Goal: Task Accomplishment & Management: Complete application form

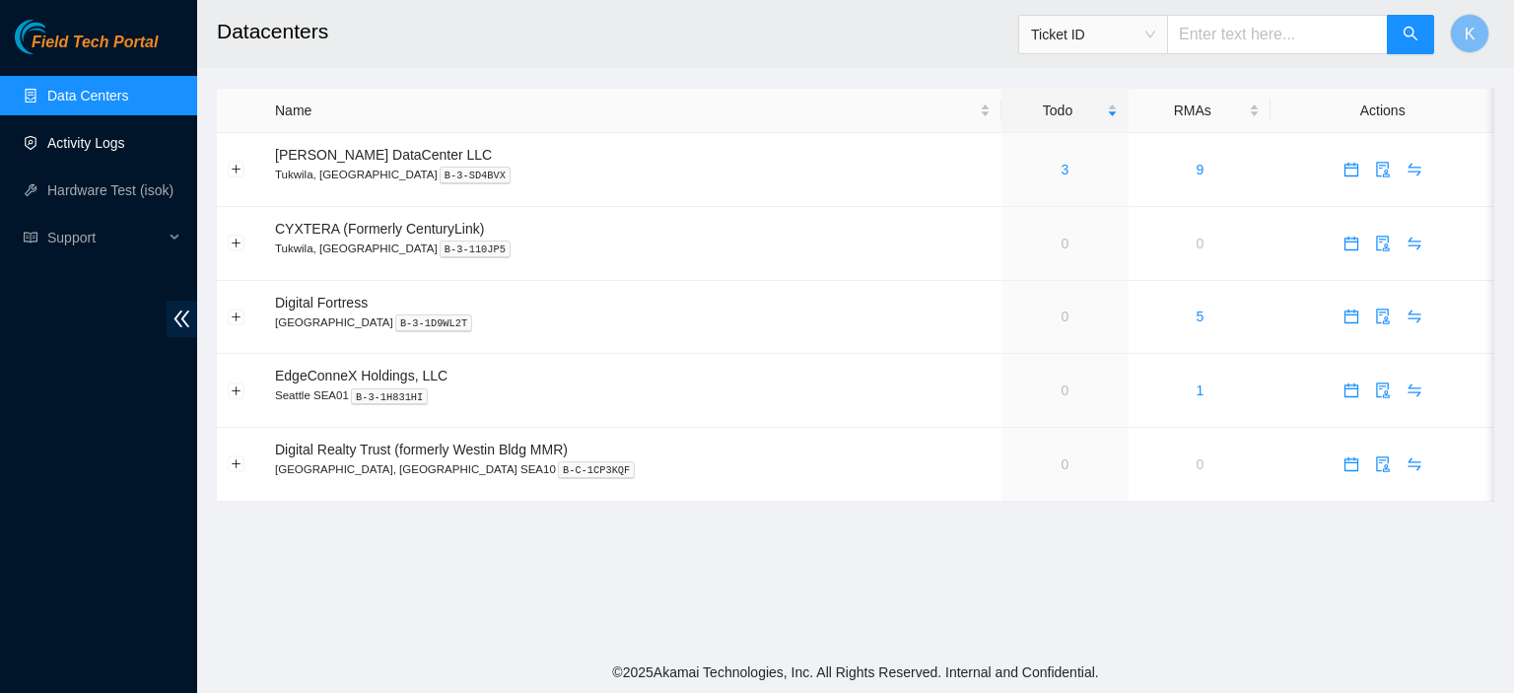
click at [125, 145] on link "Activity Logs" at bounding box center [86, 143] width 78 height 16
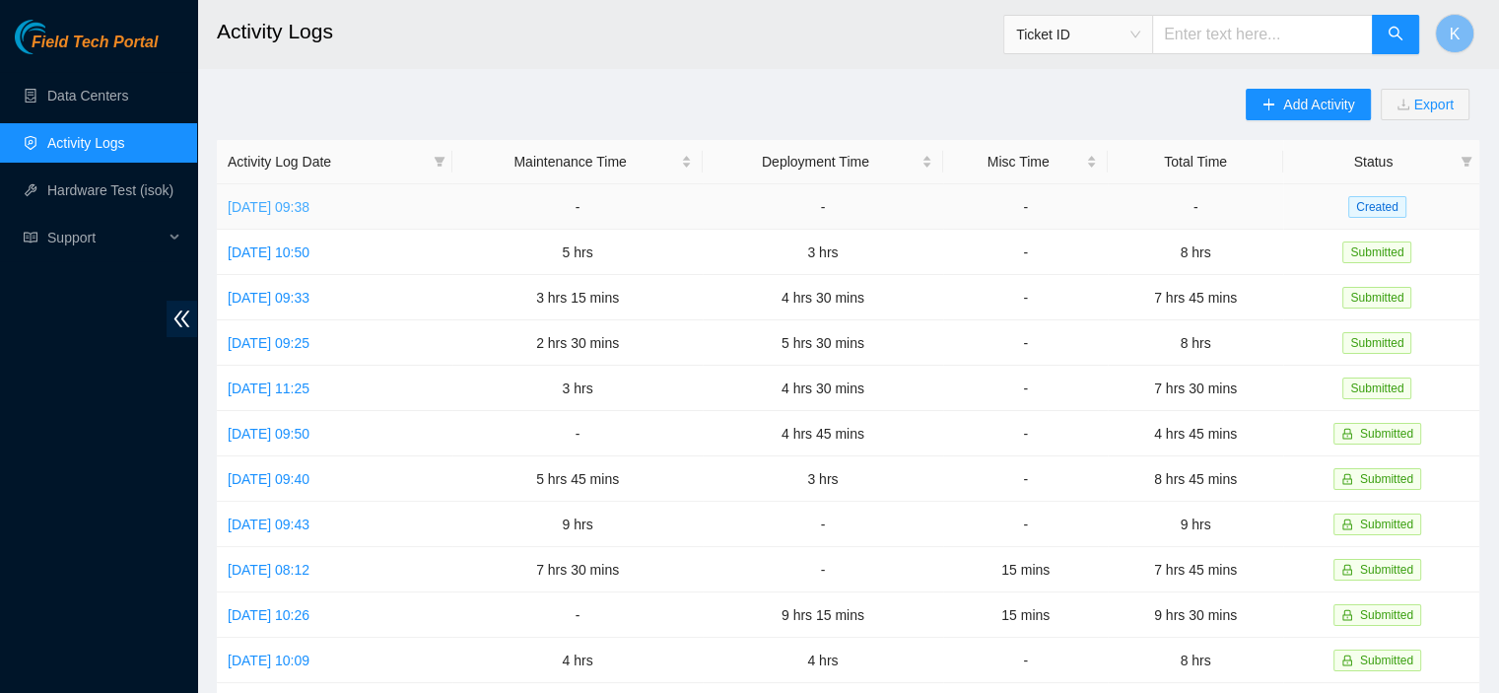
click at [270, 208] on link "Fri, 19 Sep 2025 09:38" at bounding box center [269, 207] width 82 height 16
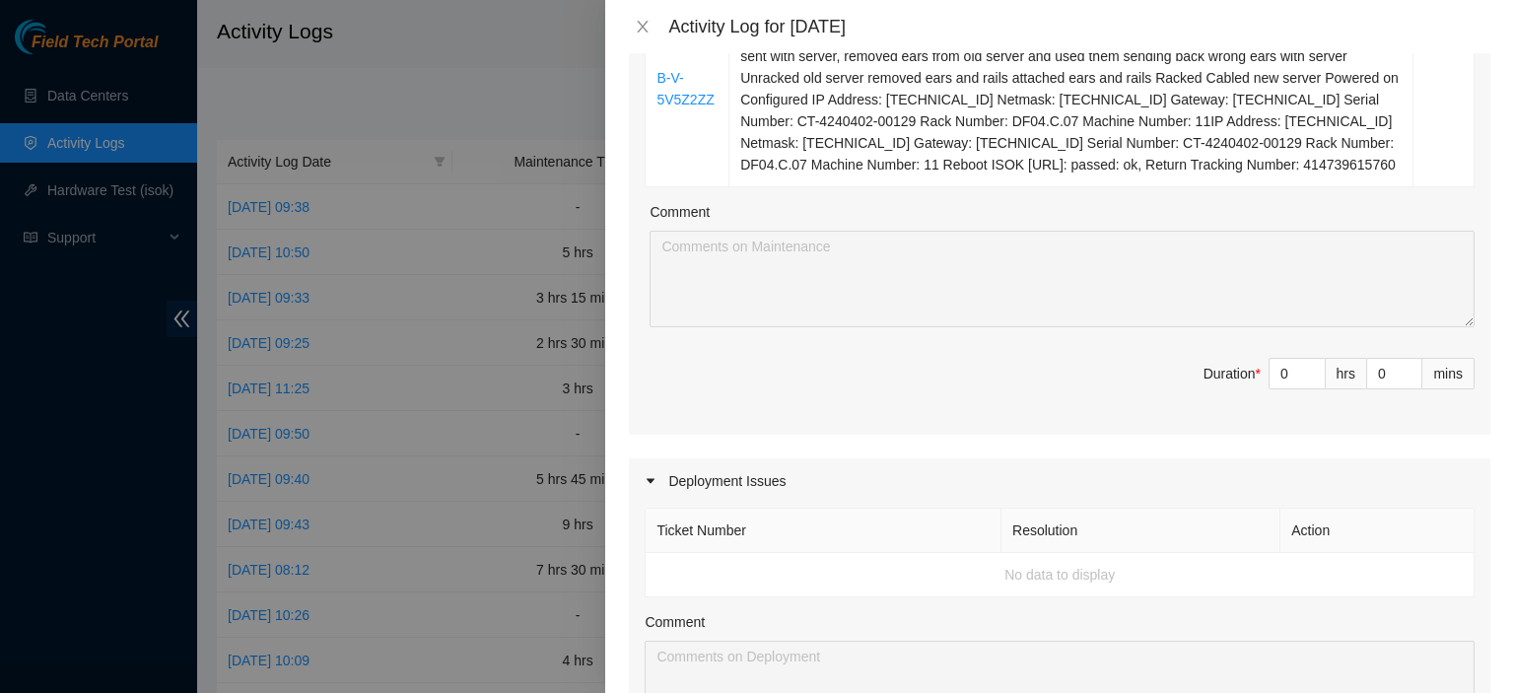
scroll to position [485, 0]
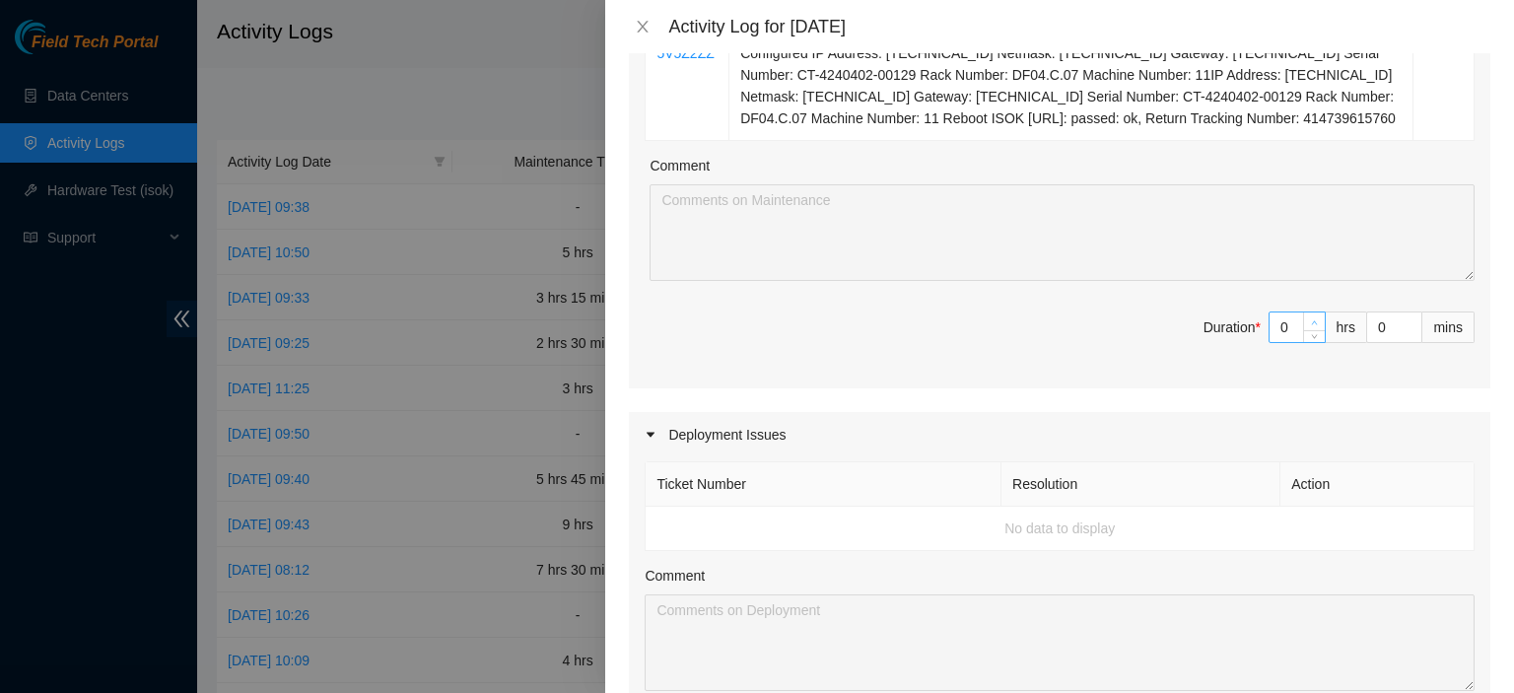
type input "1"
click at [1311, 319] on icon "up" at bounding box center [1314, 322] width 7 height 7
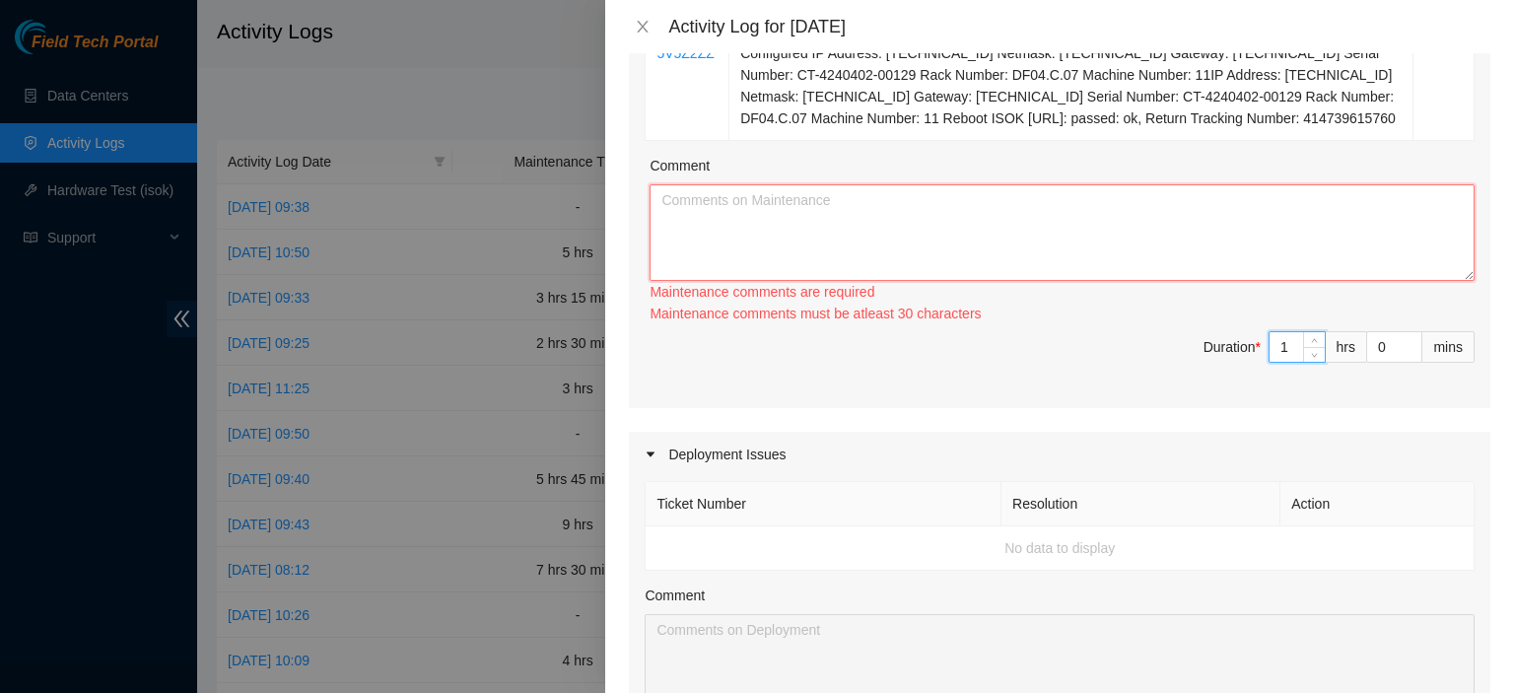
click at [1198, 243] on textarea "Comment" at bounding box center [1062, 232] width 825 height 97
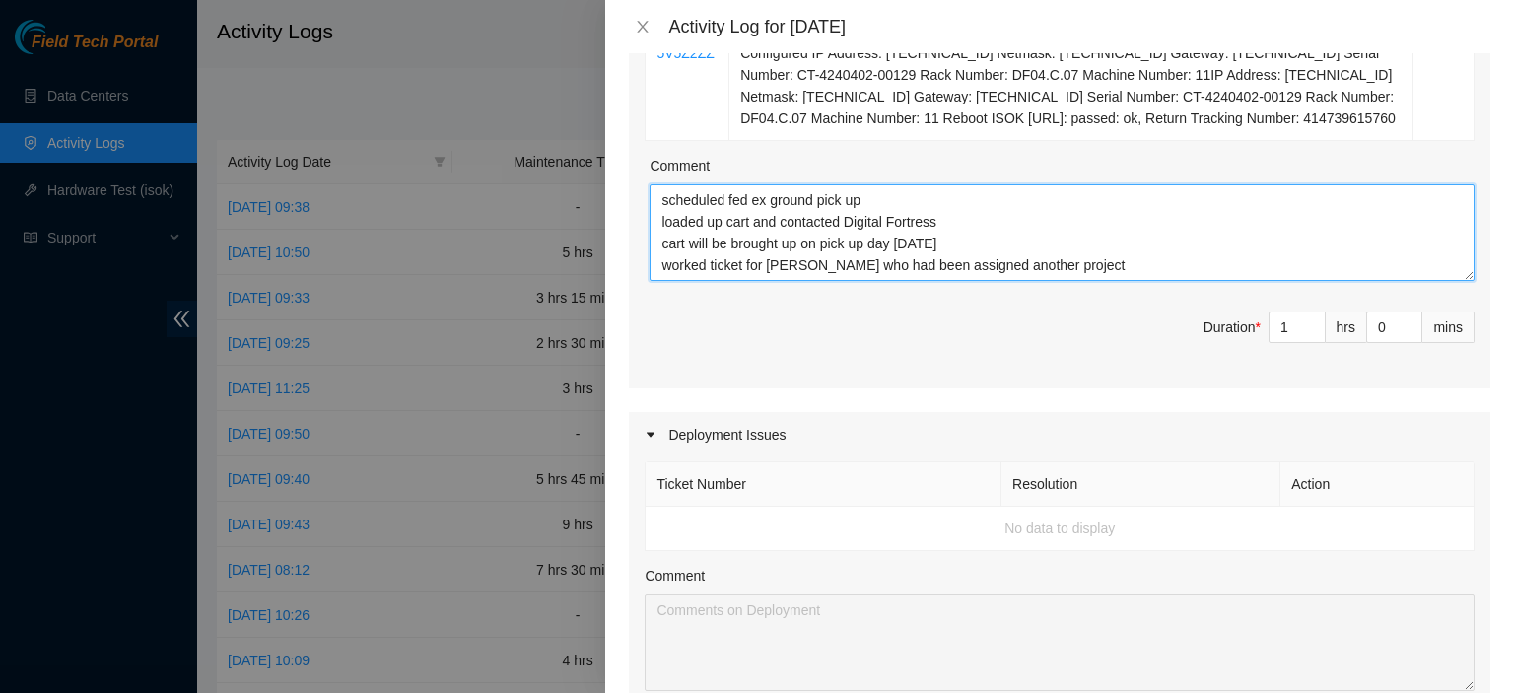
scroll to position [16, 0]
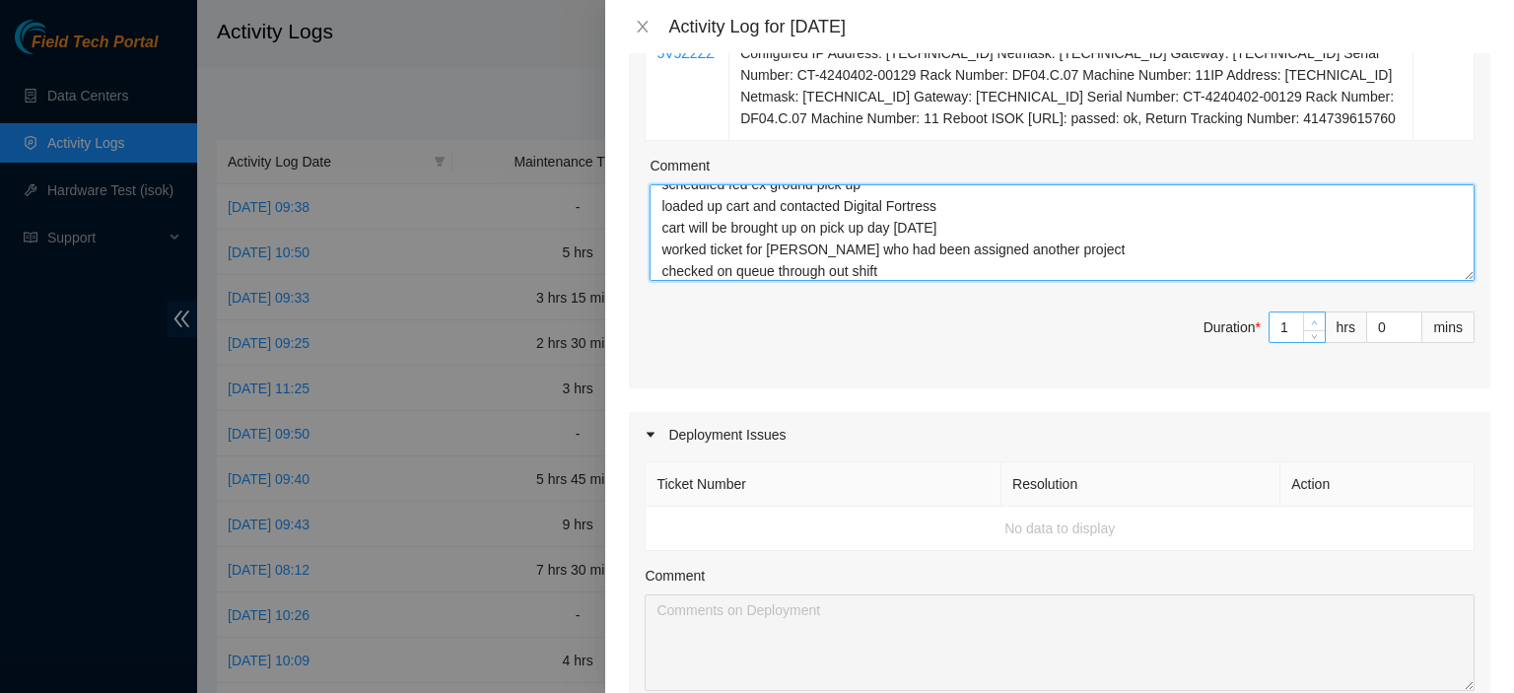
type textarea "scheduled fed ex ground pick up loaded up cart and contacted Digital Fortress c…"
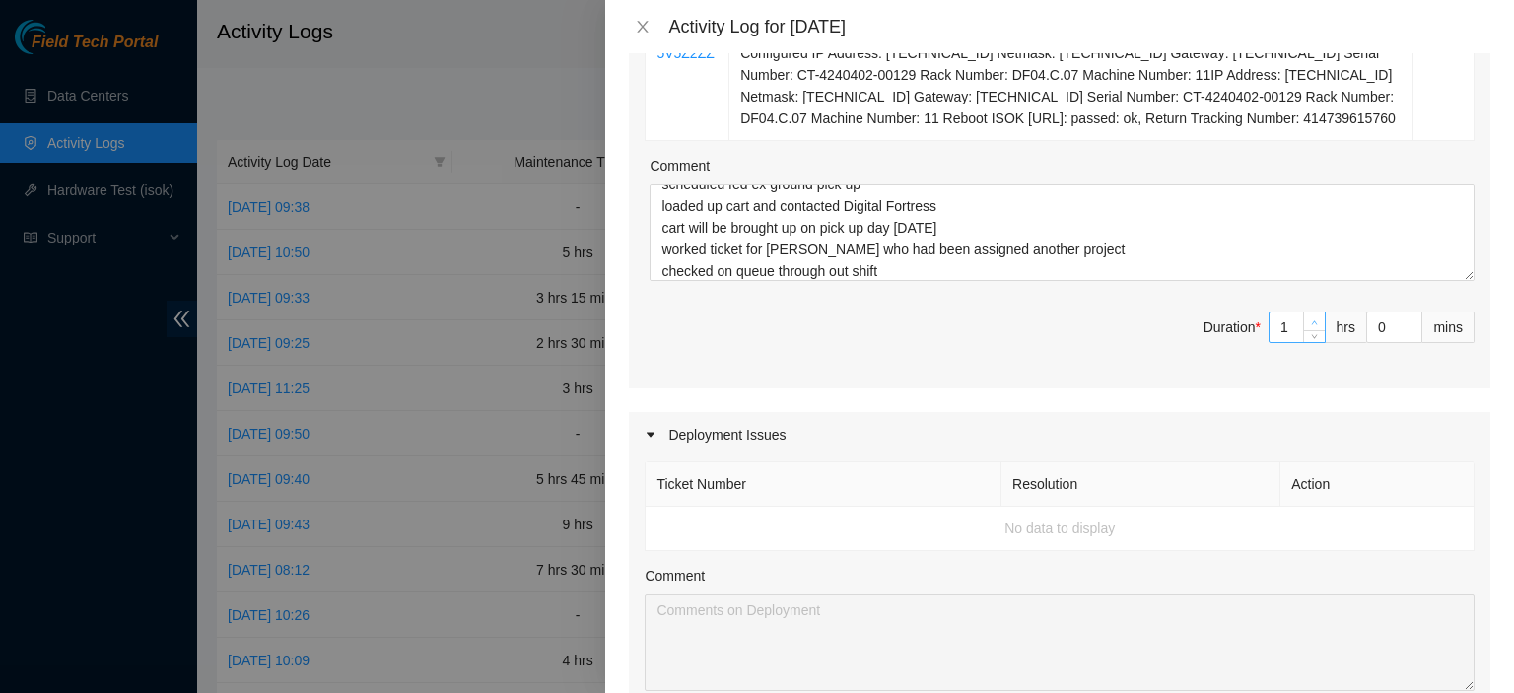
type input "2"
click at [1309, 321] on span "up" at bounding box center [1315, 322] width 12 height 12
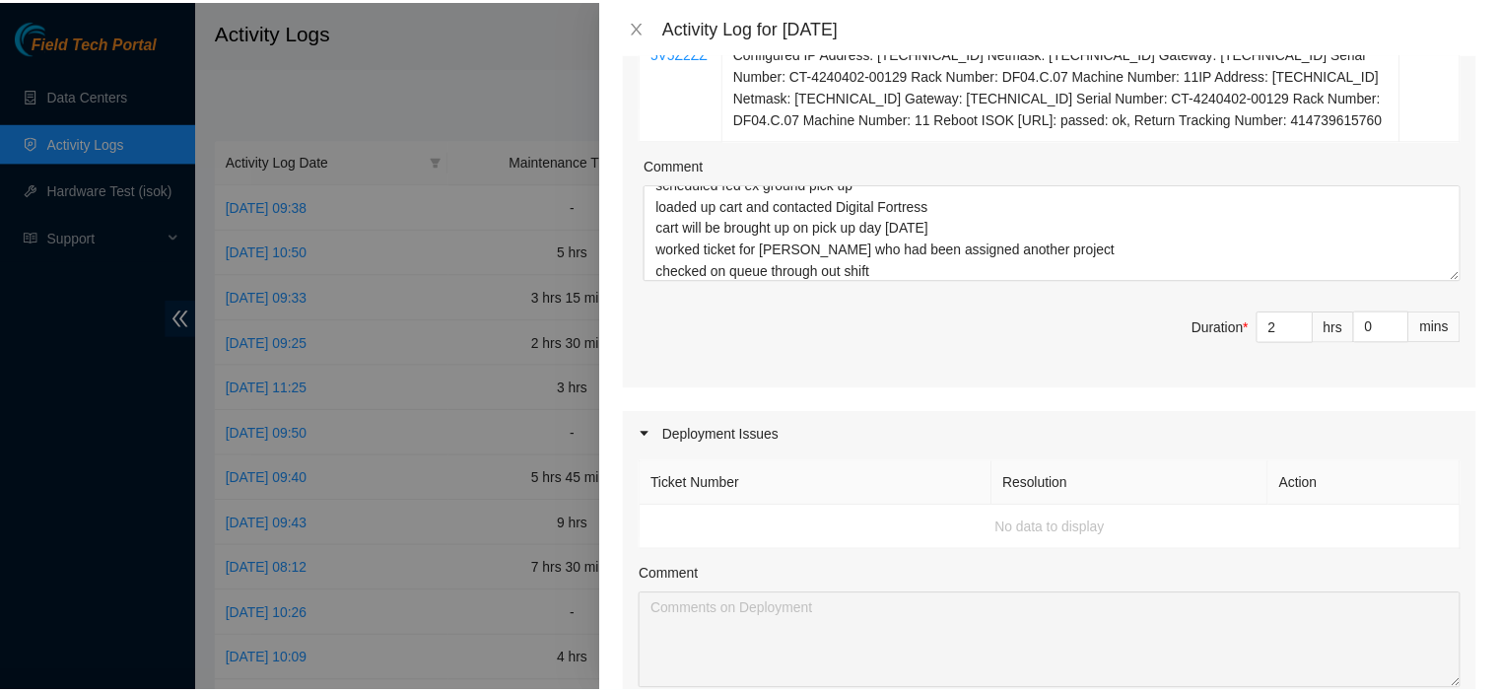
scroll to position [1100, 0]
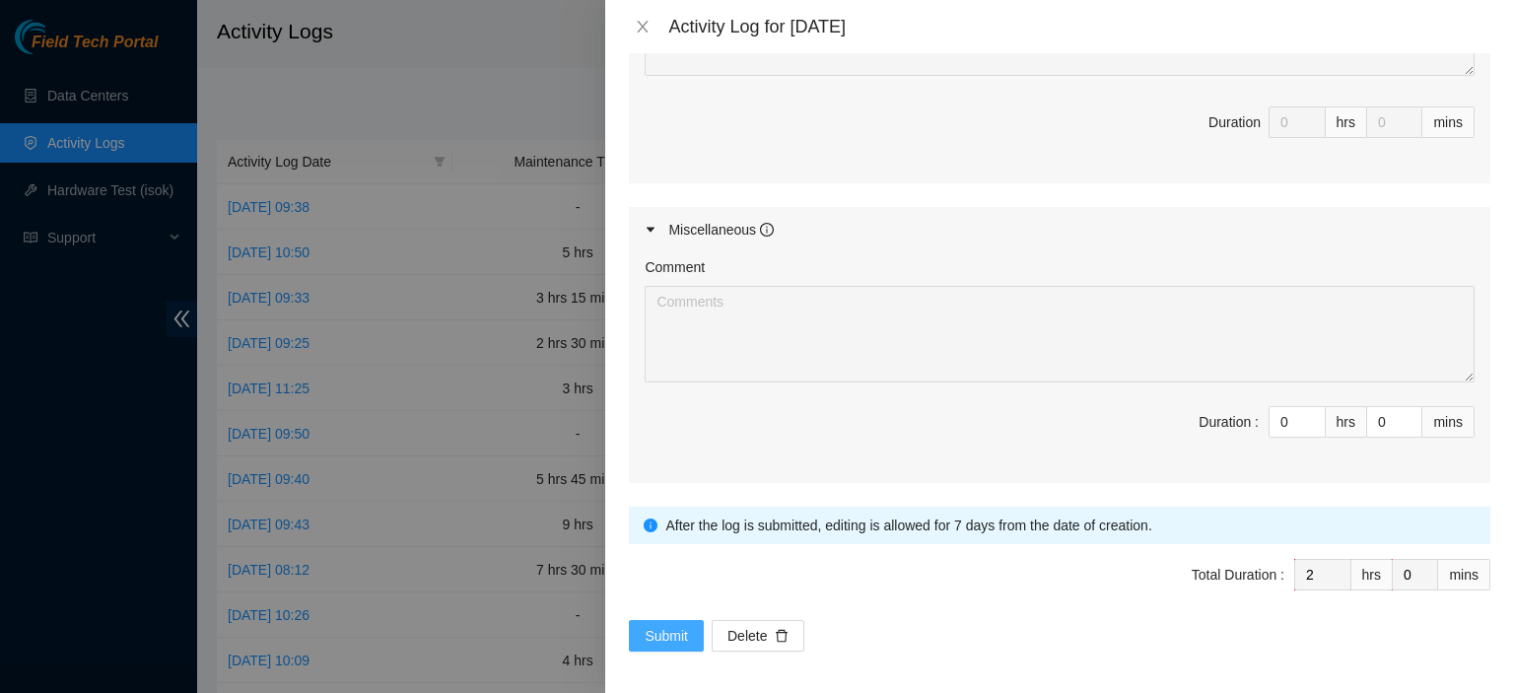
click at [656, 634] on span "Submit" at bounding box center [666, 636] width 43 height 22
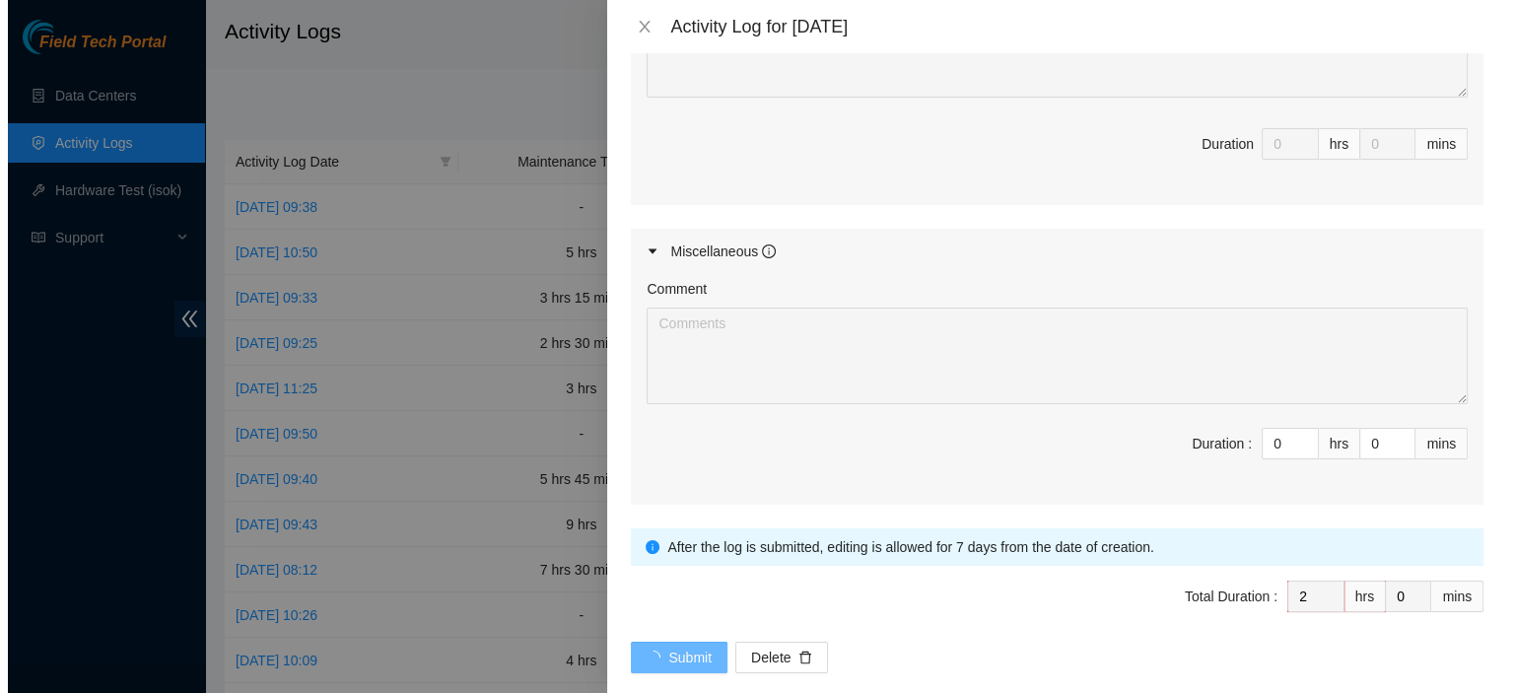
scroll to position [0, 0]
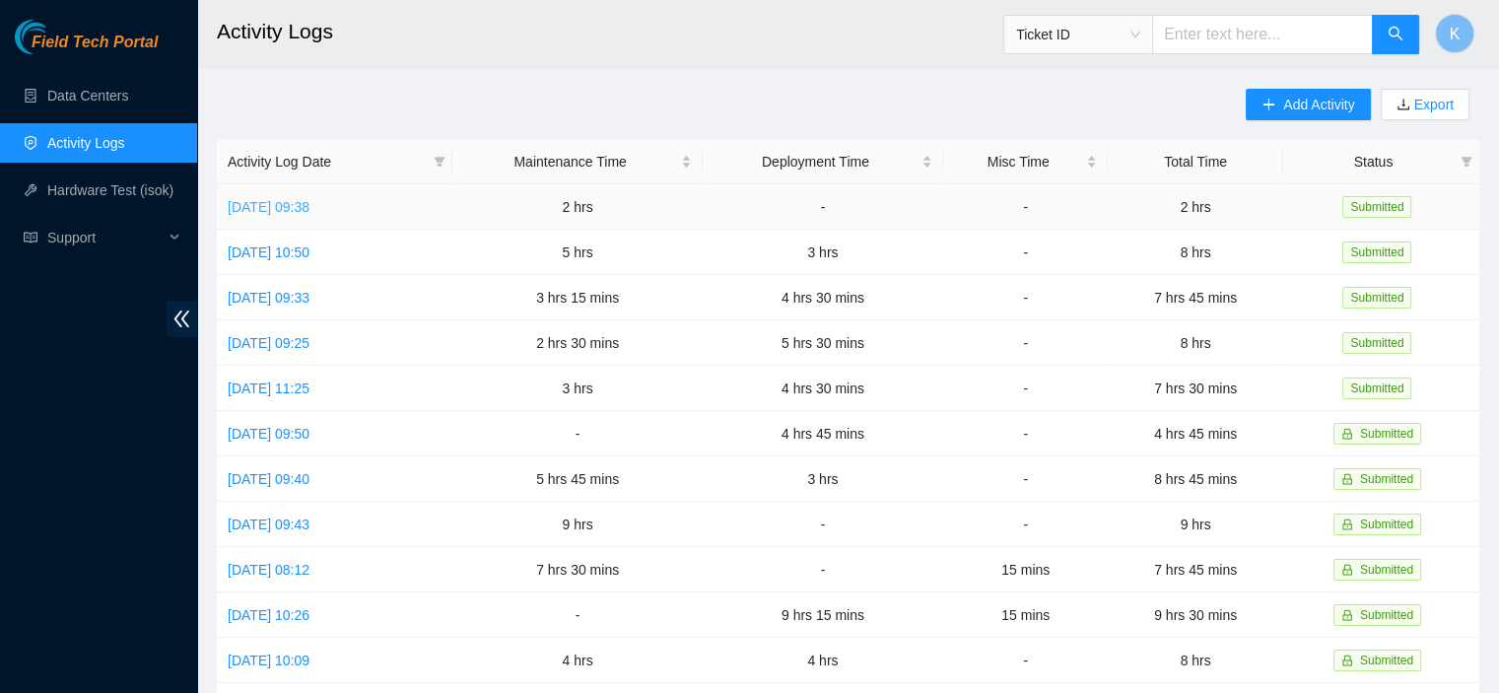
click at [279, 212] on link "Fri, 19 Sep 2025 09:38" at bounding box center [269, 207] width 82 height 16
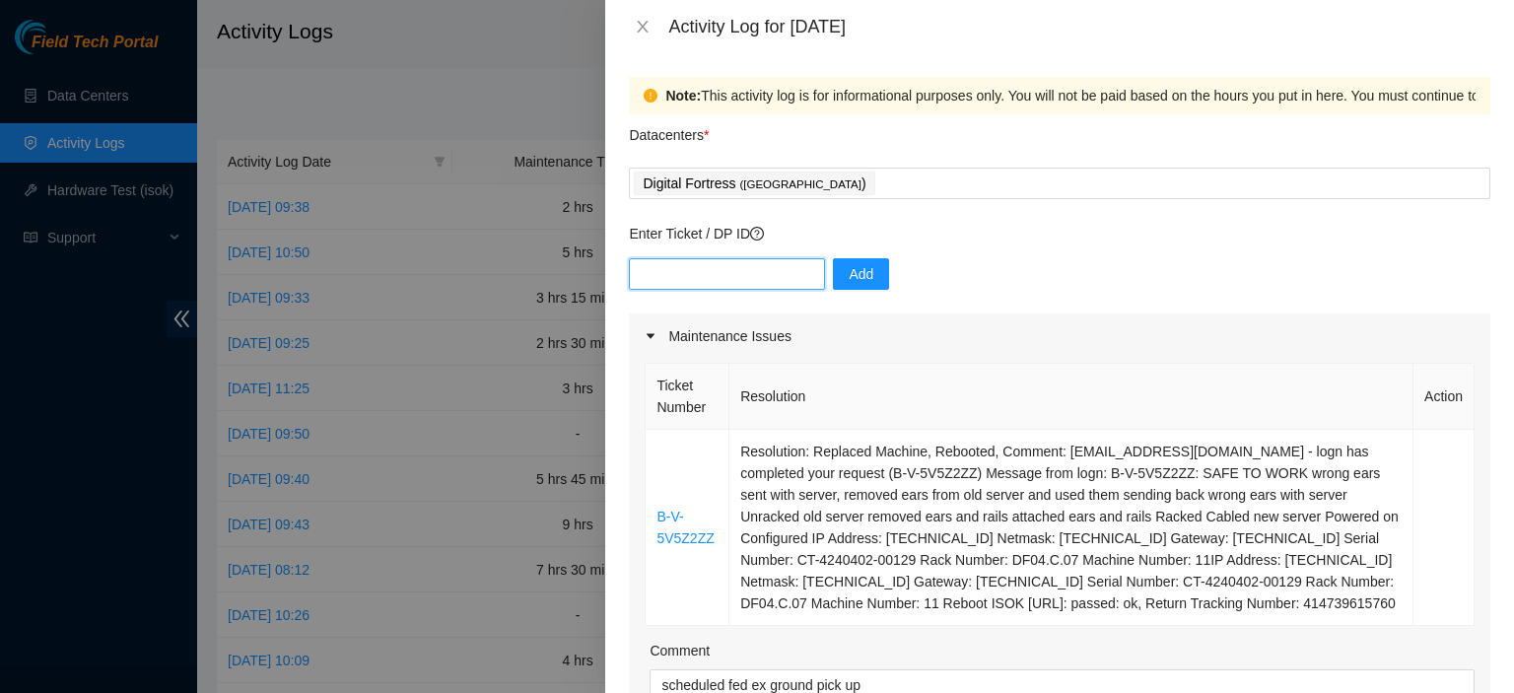
click at [727, 275] on input "text" at bounding box center [727, 274] width 196 height 32
paste input "DP#81024"
type input "DP#81024"
click at [833, 270] on button "Add" at bounding box center [861, 274] width 56 height 32
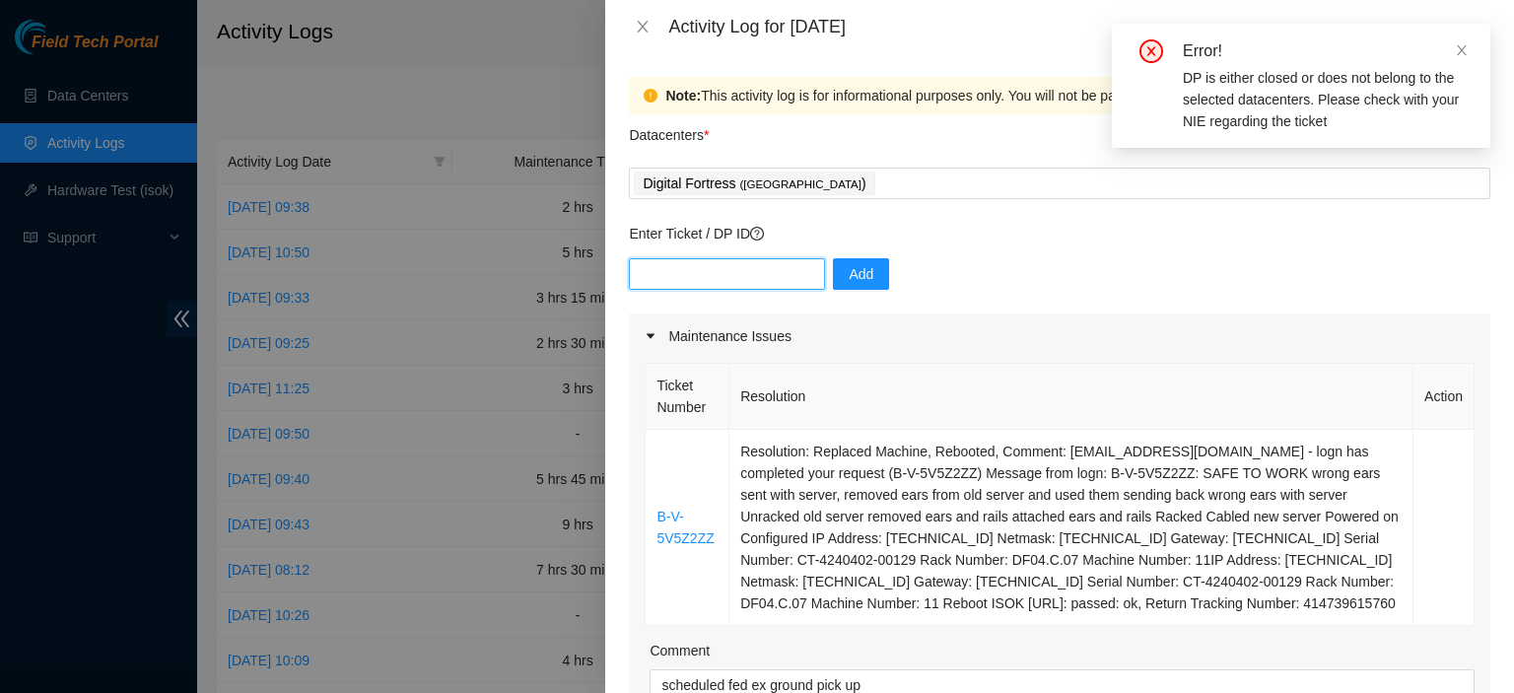
click at [663, 281] on input "text" at bounding box center [727, 274] width 196 height 32
paste input "DP#81024"
click at [665, 274] on input "DP#81024" at bounding box center [727, 274] width 196 height 32
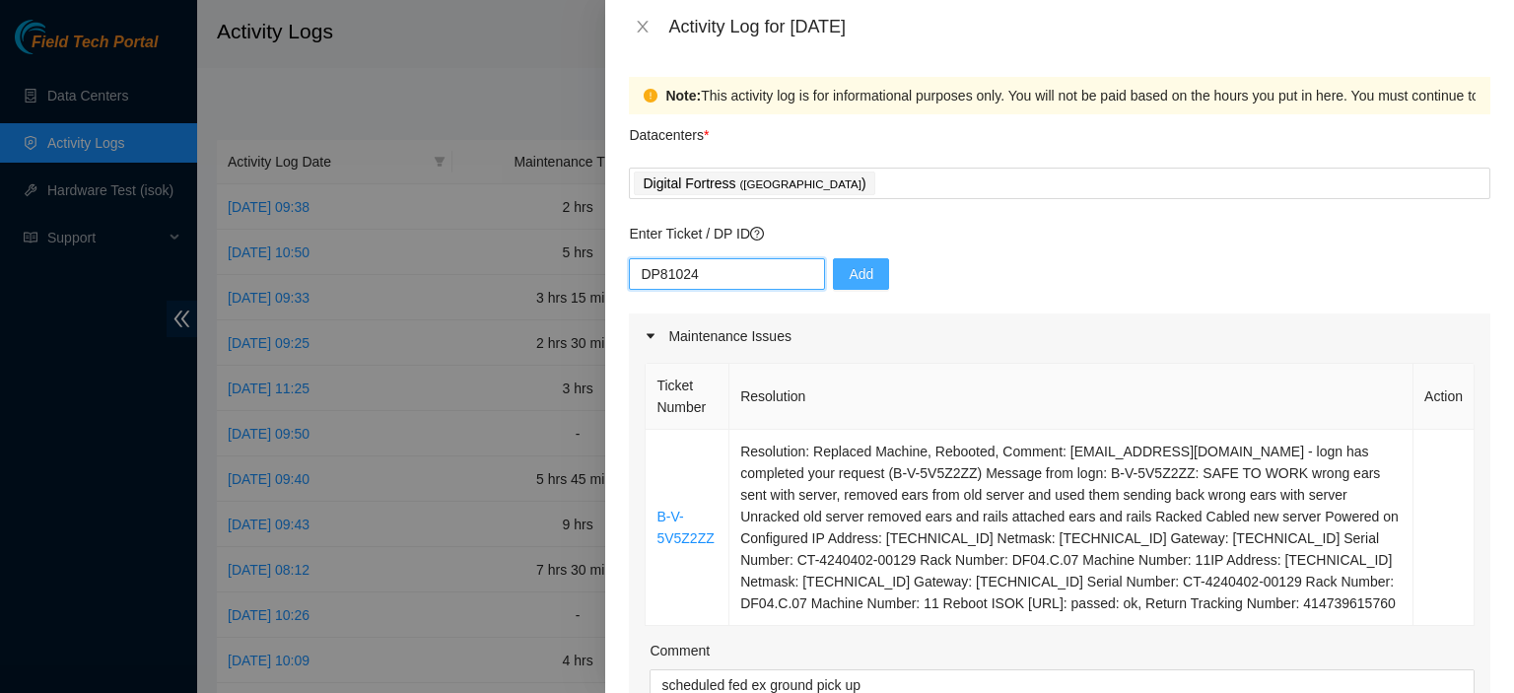
type input "DP81024"
click at [849, 270] on span "Add" at bounding box center [861, 274] width 25 height 22
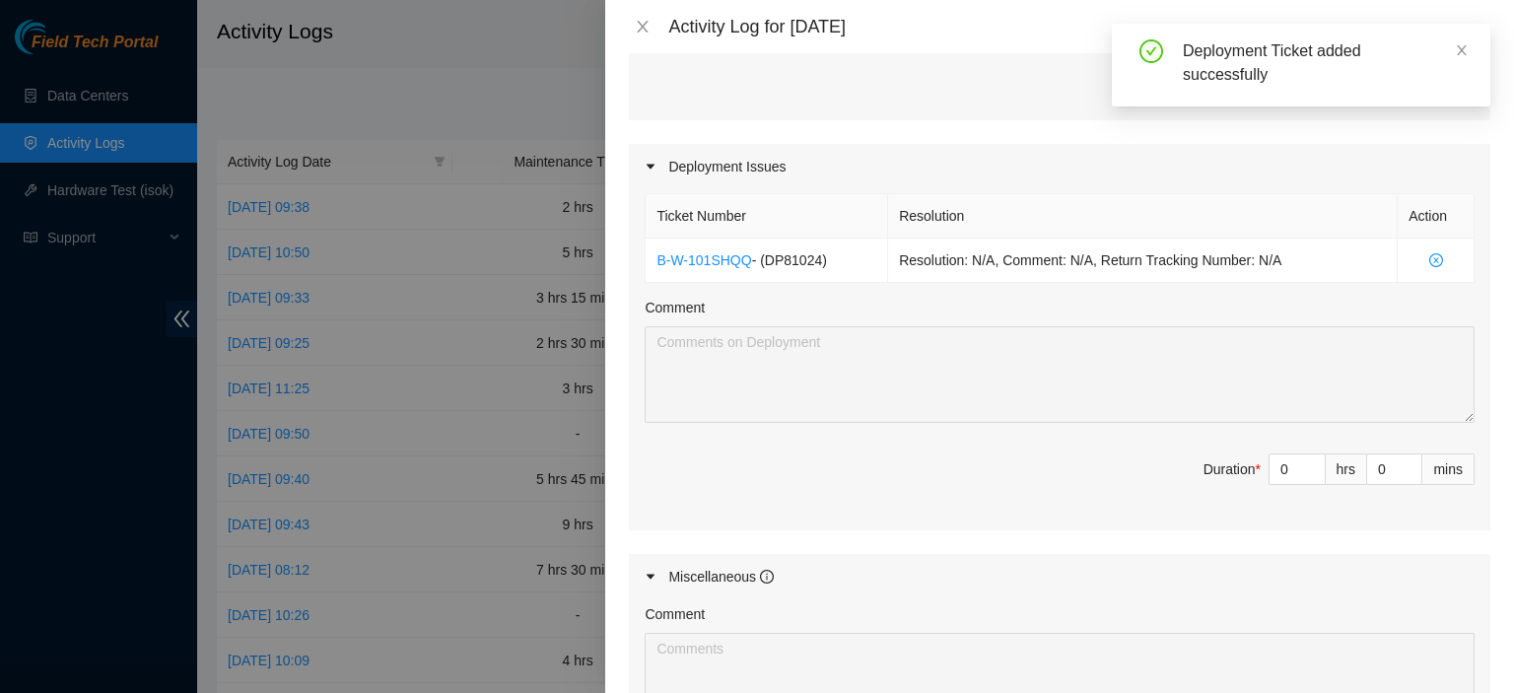
scroll to position [750, 0]
type input "1"
type input "3"
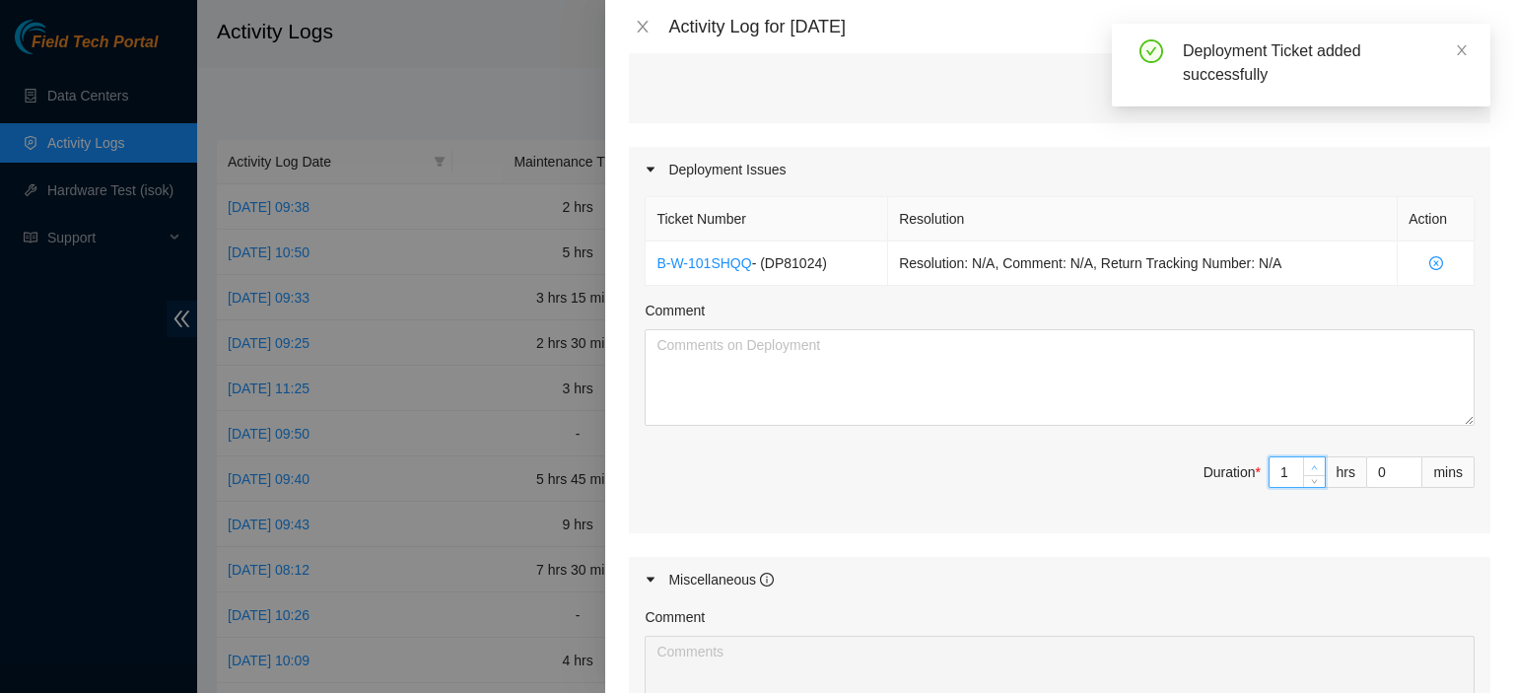
click at [1309, 464] on span "Increase Value" at bounding box center [1314, 466] width 22 height 18
type input "2"
type input "4"
click at [1307, 462] on span "Increase Value" at bounding box center [1314, 466] width 22 height 18
click at [1257, 383] on textarea "Comment" at bounding box center [1060, 377] width 830 height 97
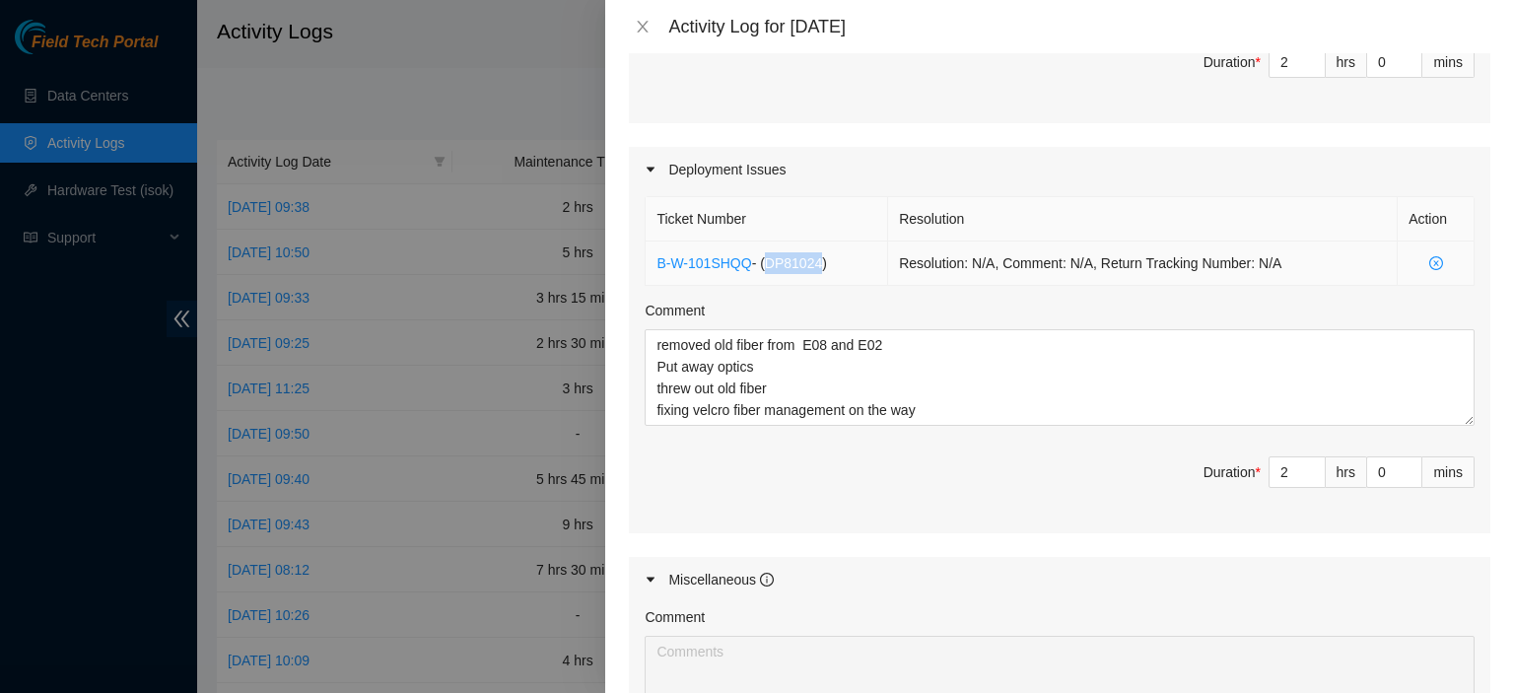
drag, startPoint x: 820, startPoint y: 264, endPoint x: 765, endPoint y: 263, distance: 55.2
click at [765, 263] on span "- ( DP81024 )" at bounding box center [789, 263] width 75 height 16
copy span "DP81024"
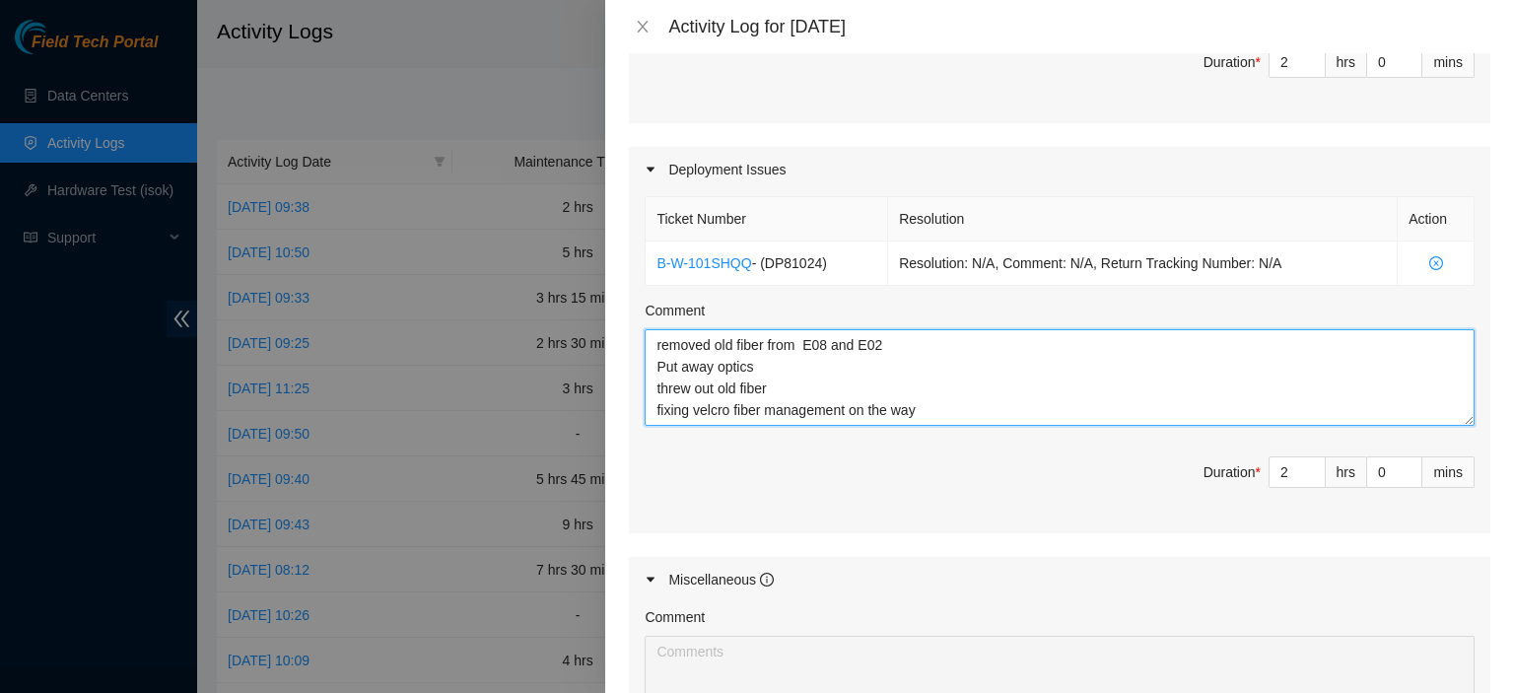
click at [1039, 412] on textarea "removed old fiber from E08 and E02 Put away optics threw out old fiber fixing v…" at bounding box center [1060, 377] width 830 height 97
paste textarea "DP81024"
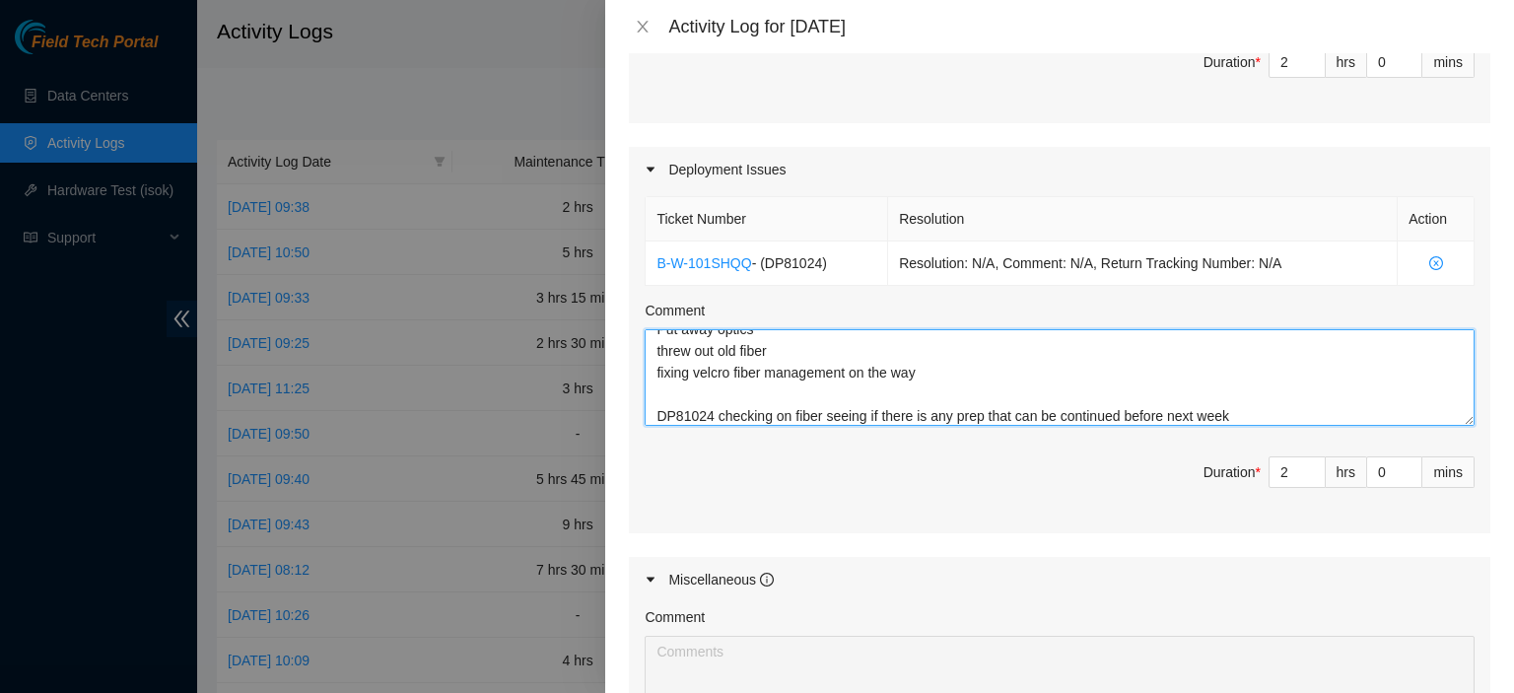
type textarea "removed old fiber from E08 and E02 Put away optics threw out old fiber fixing v…"
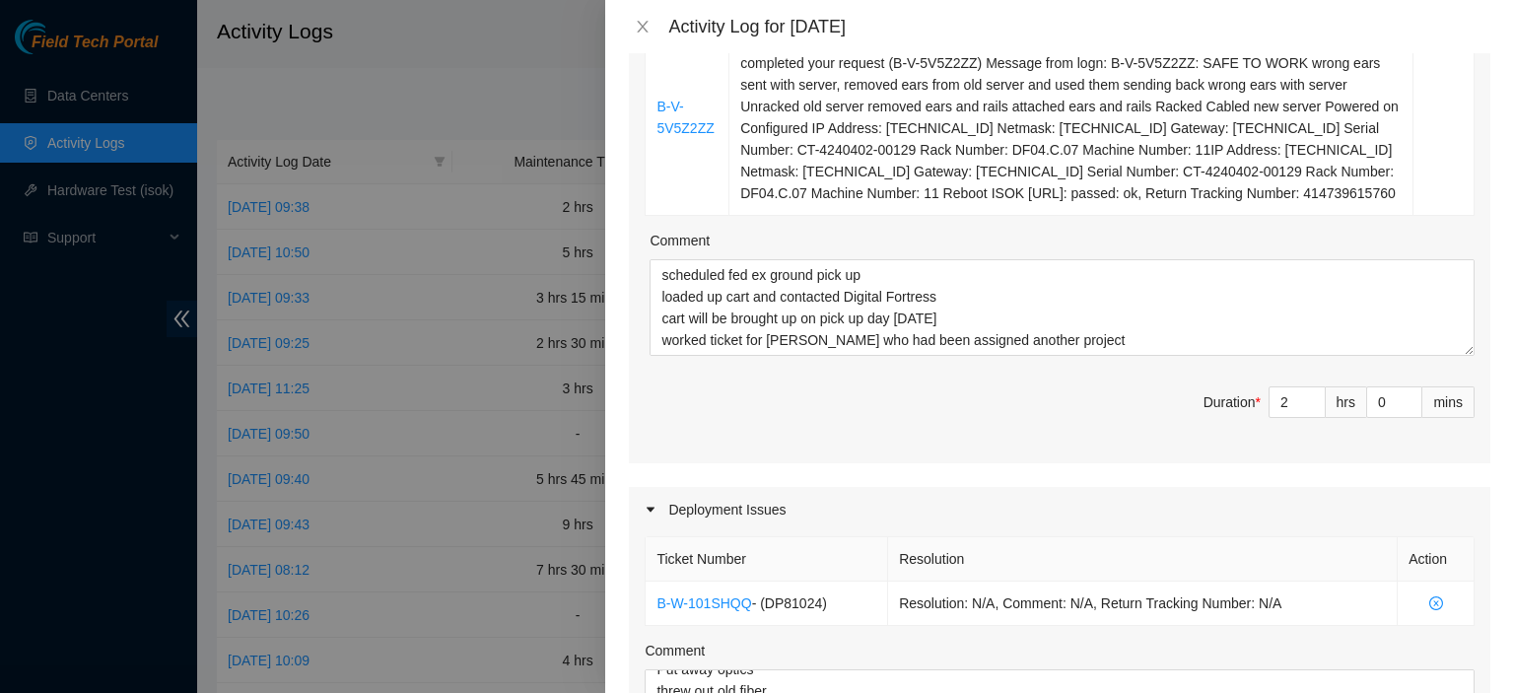
scroll to position [0, 0]
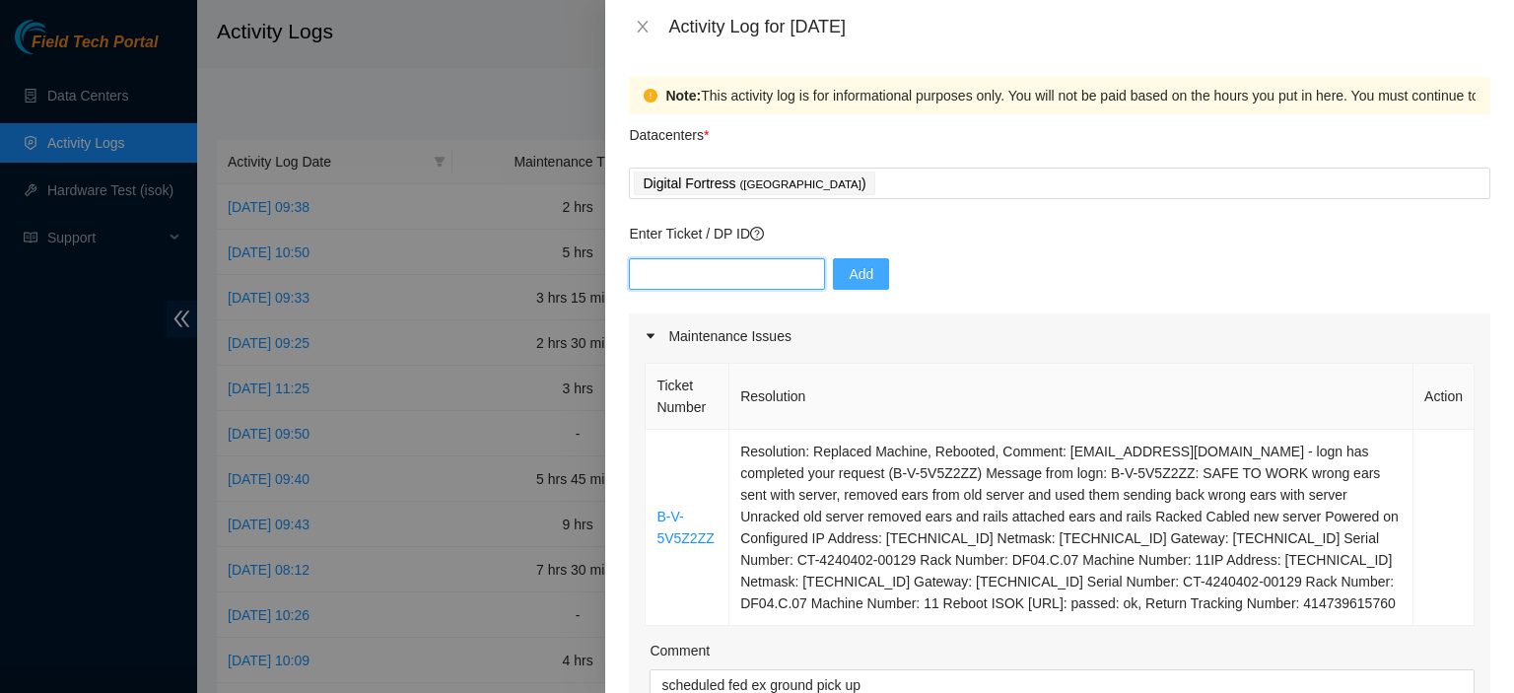
click at [721, 277] on input "text" at bounding box center [727, 274] width 196 height 32
paste input "70131"
type input "70131"
click at [856, 274] on span "Add" at bounding box center [861, 274] width 25 height 22
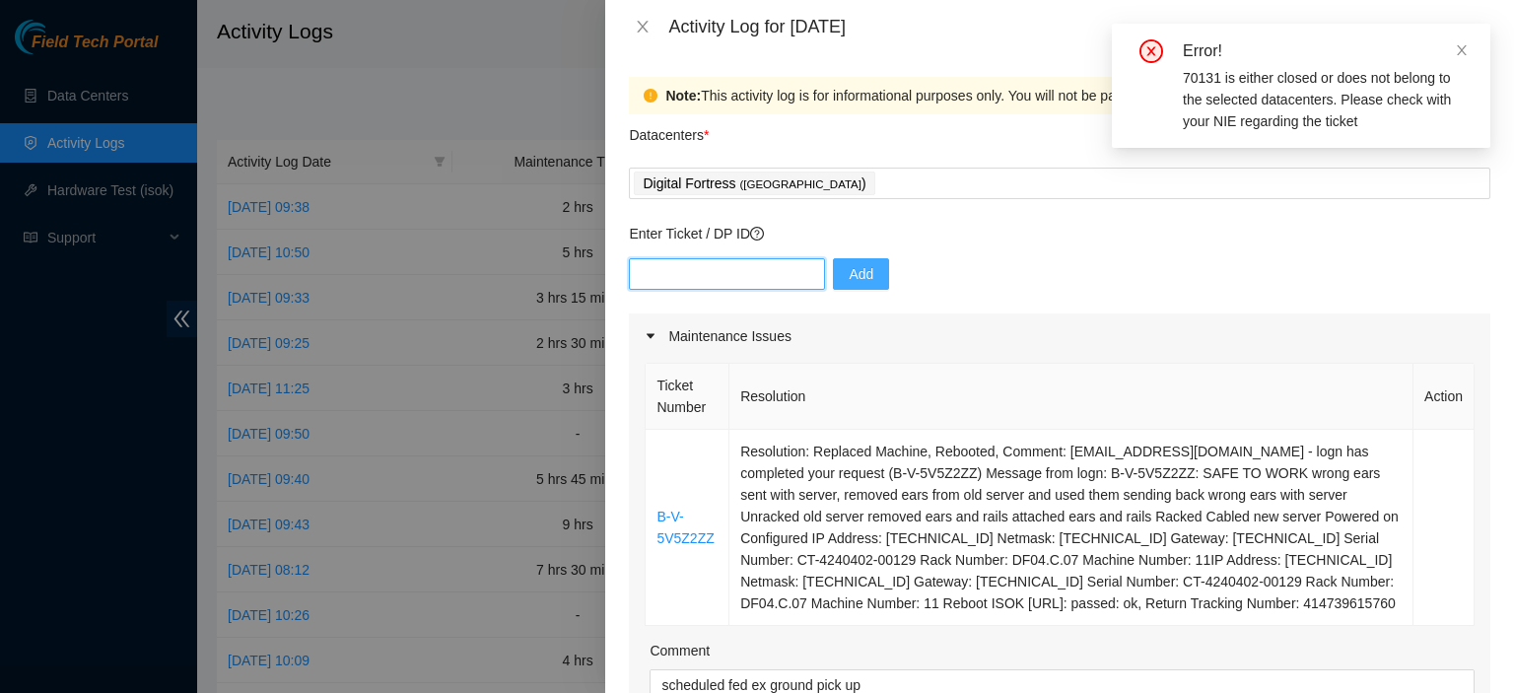
click at [694, 285] on input "text" at bounding box center [727, 274] width 196 height 32
paste input "70131"
type input "DP70131"
click at [854, 279] on span "Add" at bounding box center [861, 274] width 25 height 22
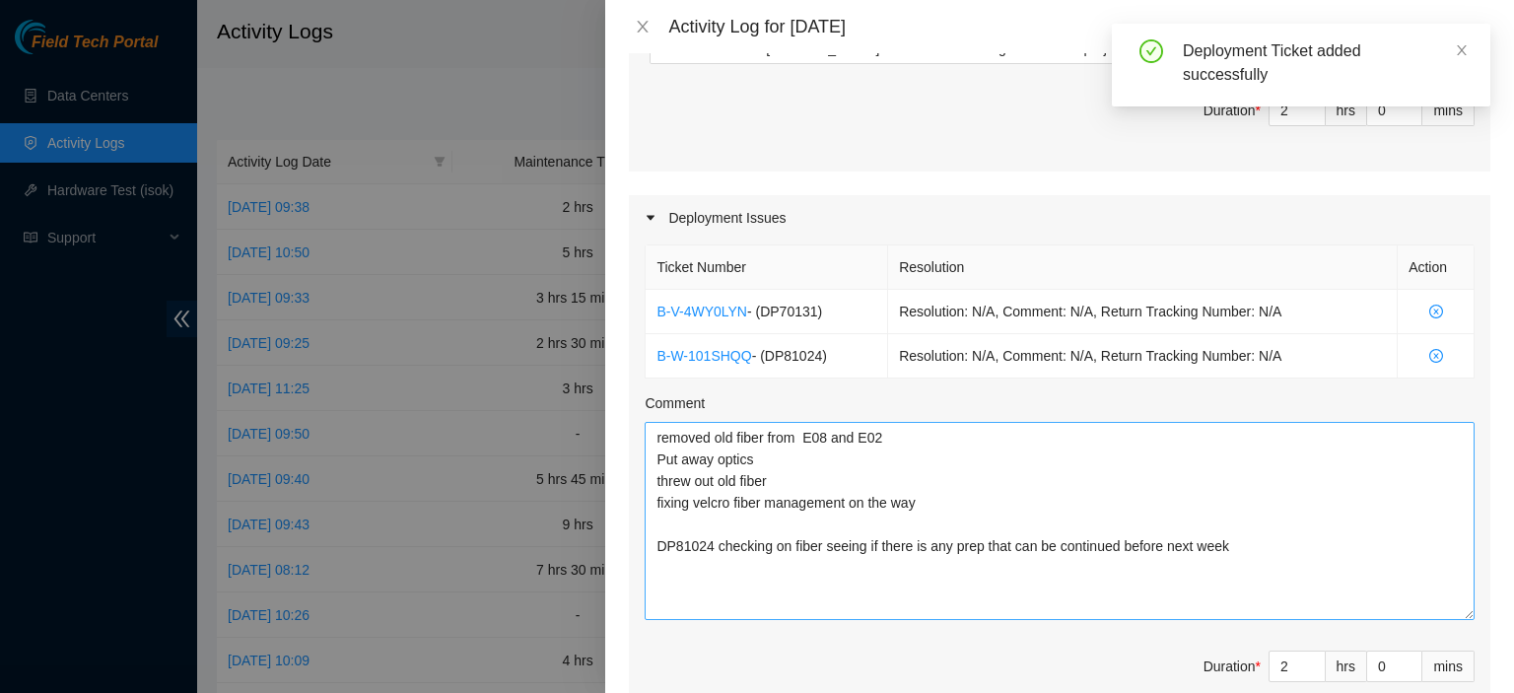
drag, startPoint x: 1444, startPoint y: 507, endPoint x: 1385, endPoint y: 567, distance: 84.3
click at [1439, 606] on textarea "removed old fiber from E08 and E02 Put away optics threw out old fiber fixing v…" at bounding box center [1060, 521] width 830 height 198
click at [1335, 545] on textarea "removed old fiber from E08 and E02 Put away optics threw out old fiber fixing v…" at bounding box center [1060, 519] width 830 height 195
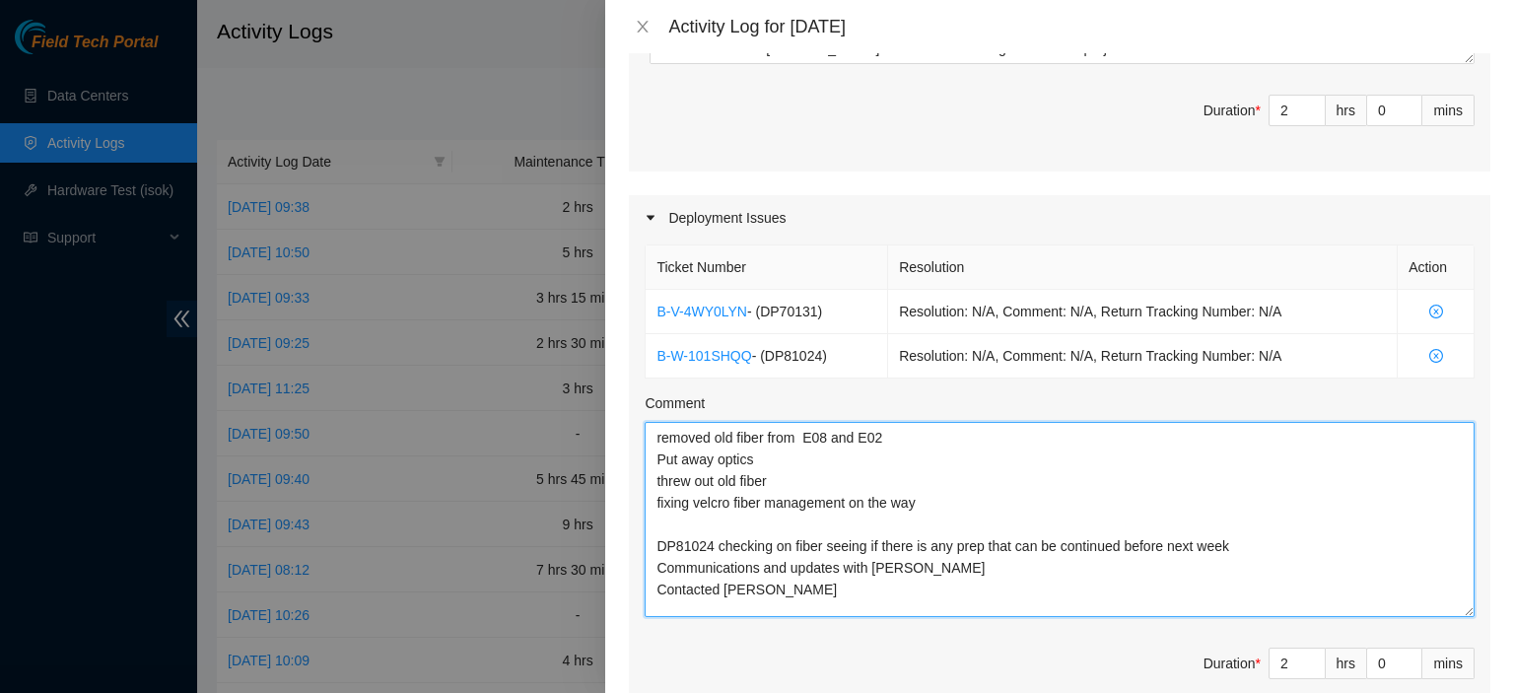
type textarea "removed old fiber from E08 and E02 Put away optics threw out old fiber fixing v…"
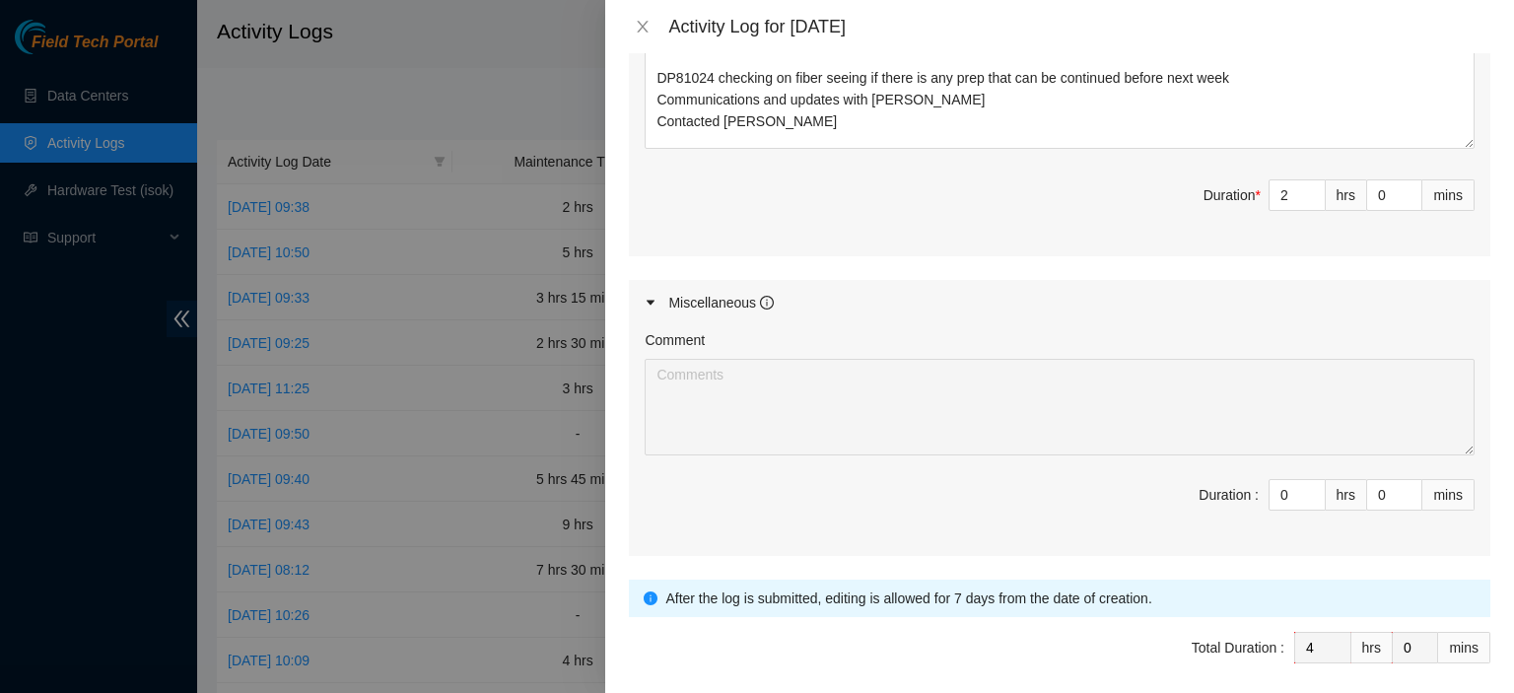
scroll to position [1242, 0]
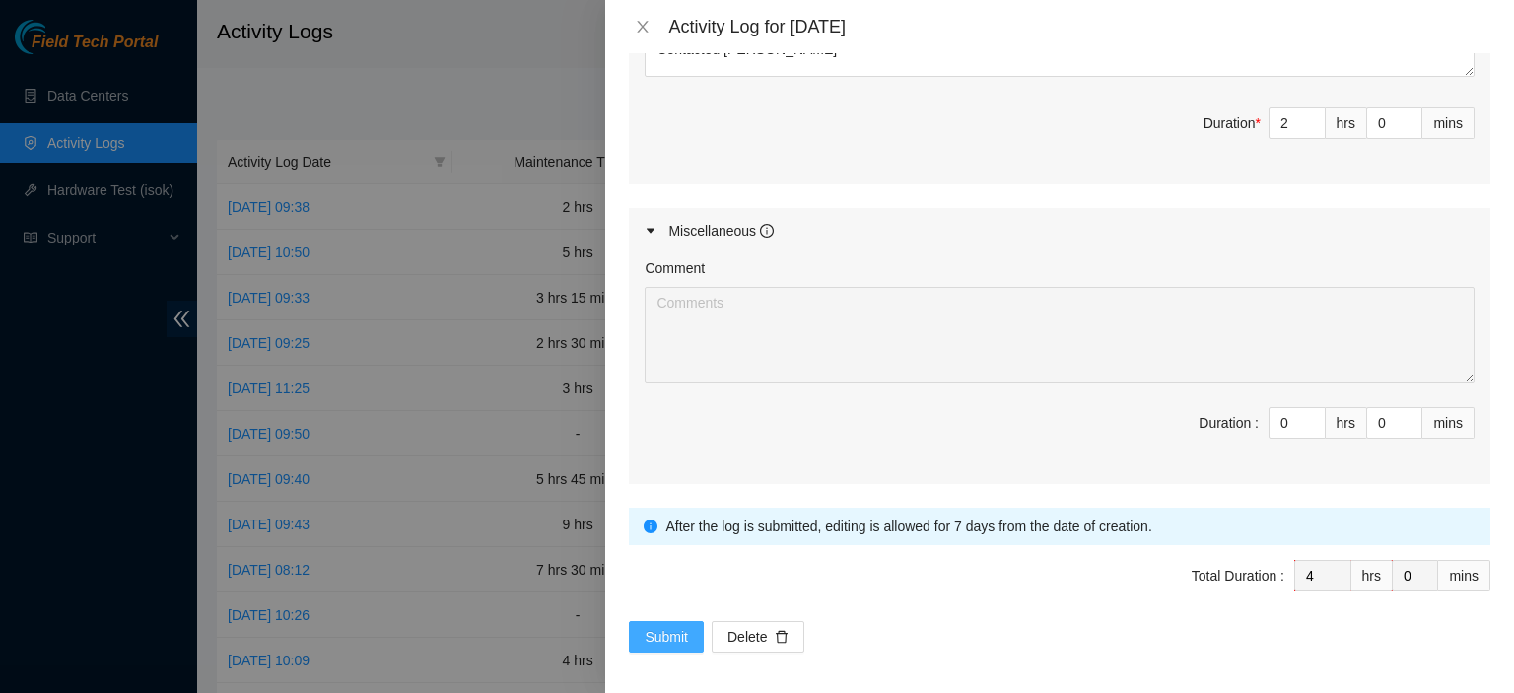
click at [653, 626] on span "Submit" at bounding box center [666, 637] width 43 height 22
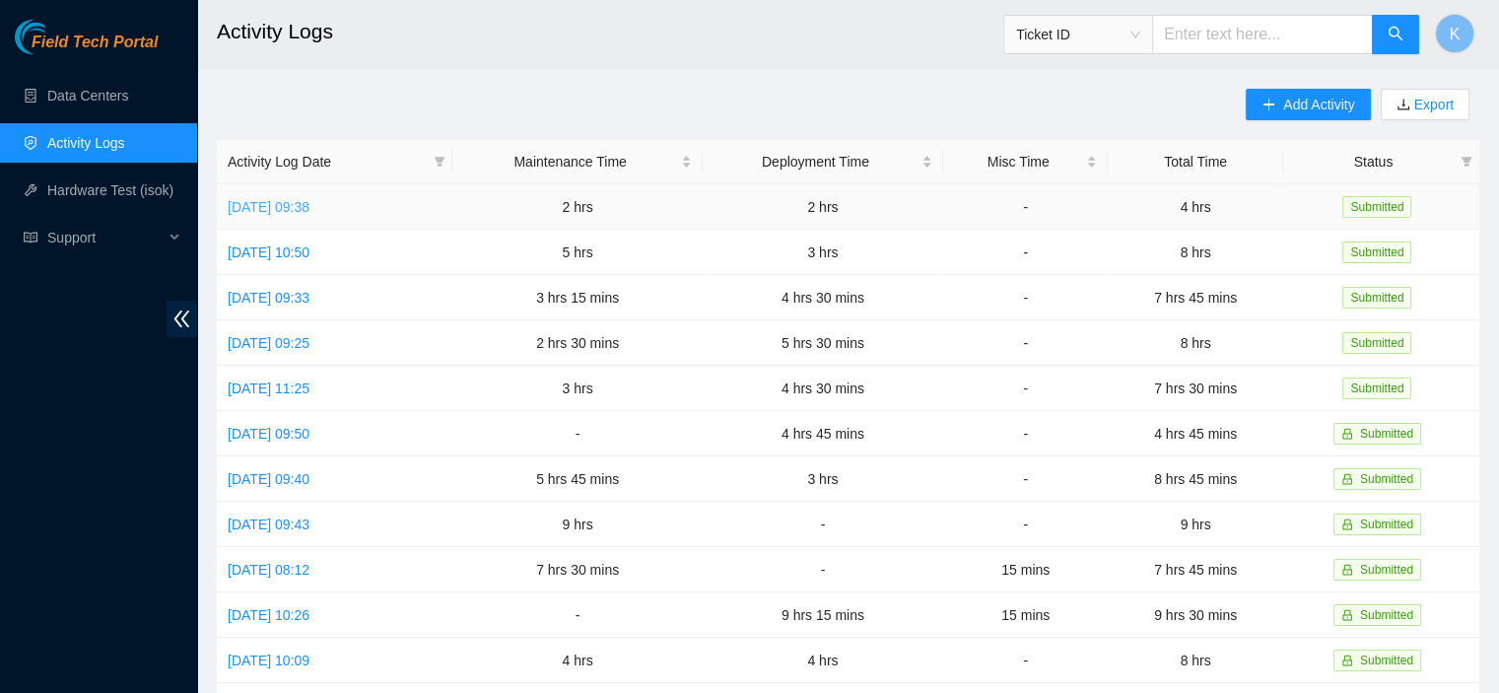
click at [300, 205] on link "Fri, 19 Sep 2025 09:38" at bounding box center [269, 207] width 82 height 16
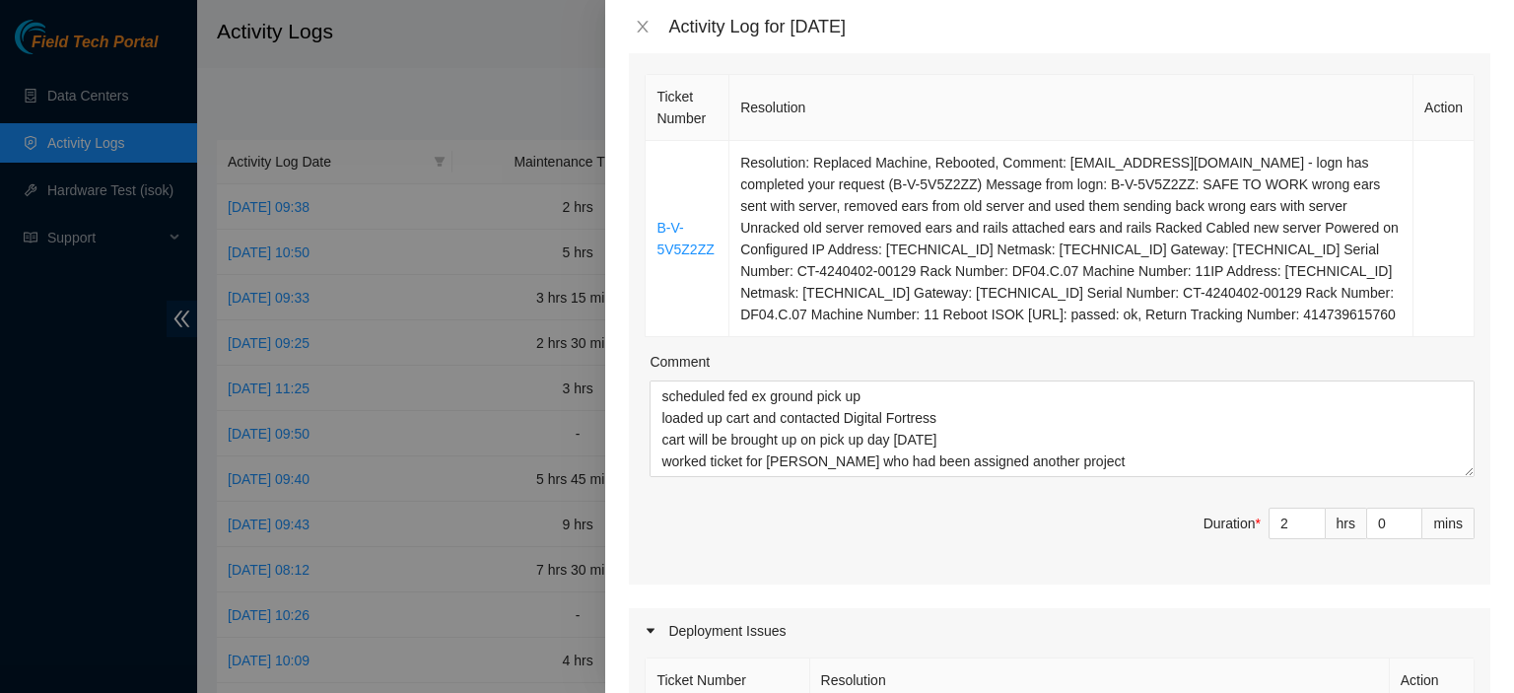
scroll to position [299, 0]
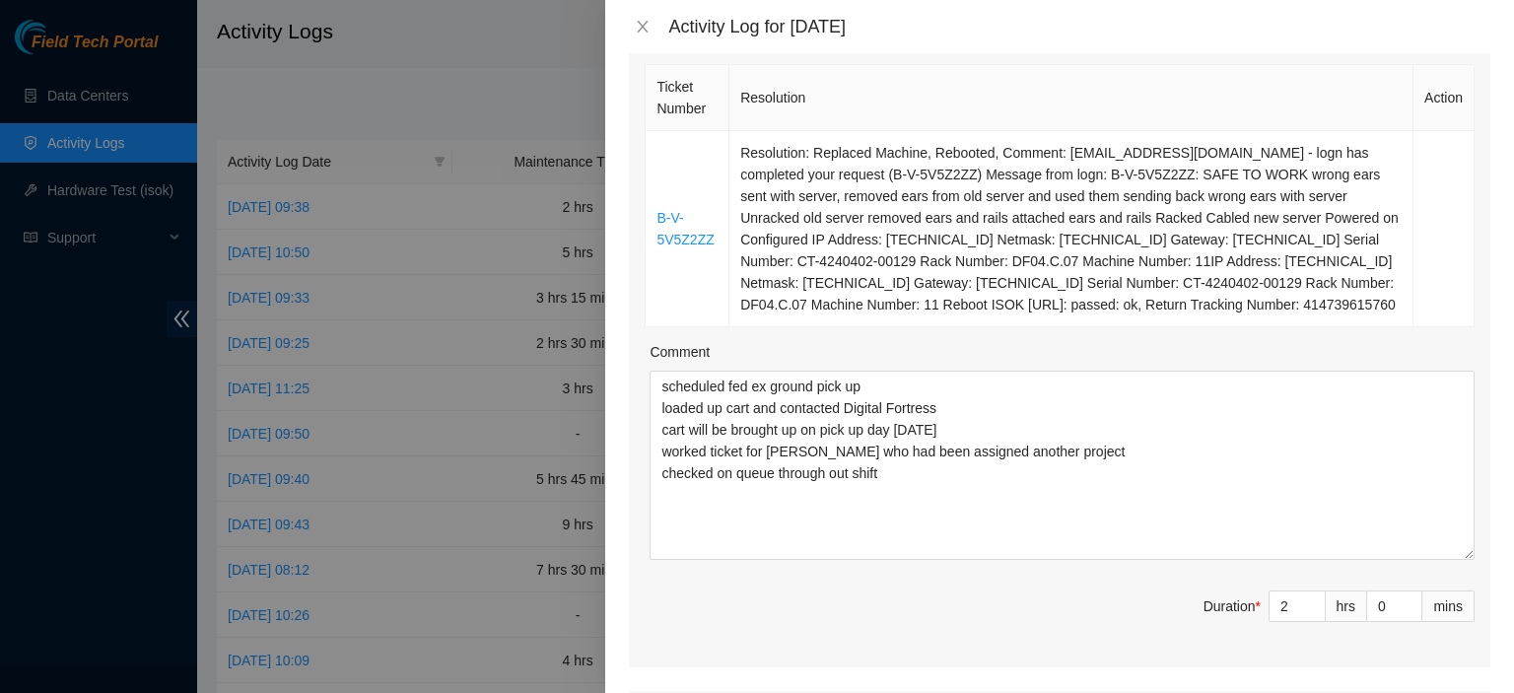
drag, startPoint x: 1452, startPoint y: 462, endPoint x: 1479, endPoint y: 557, distance: 98.3
click at [1479, 557] on div "Note: This activity log is for informational purposes only. You will not be pai…" at bounding box center [1059, 373] width 909 height 640
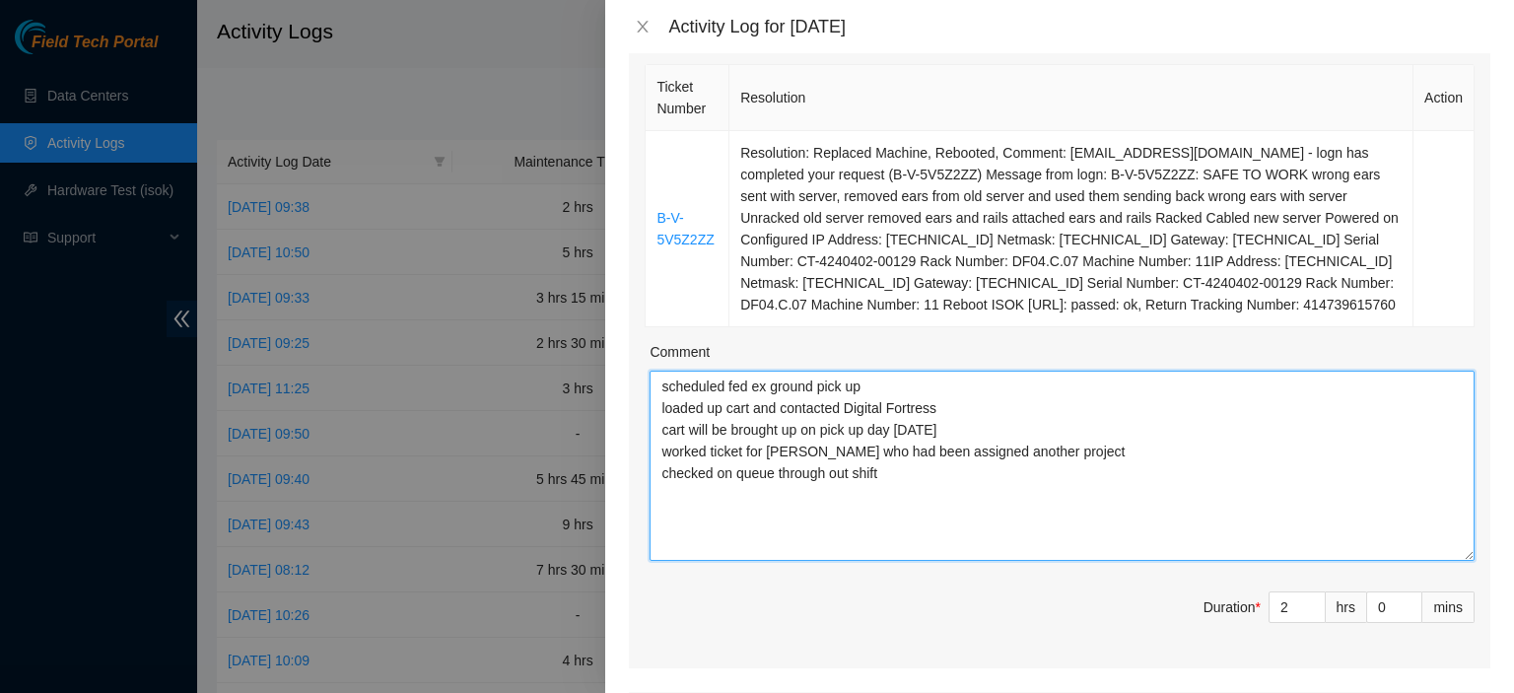
click at [1197, 503] on textarea "scheduled fed ex ground pick up loaded up cart and contacted Digital Fortress c…" at bounding box center [1062, 466] width 825 height 190
type textarea "scheduled fed ex ground pick up loaded up cart and contacted Digital Fortress c…"
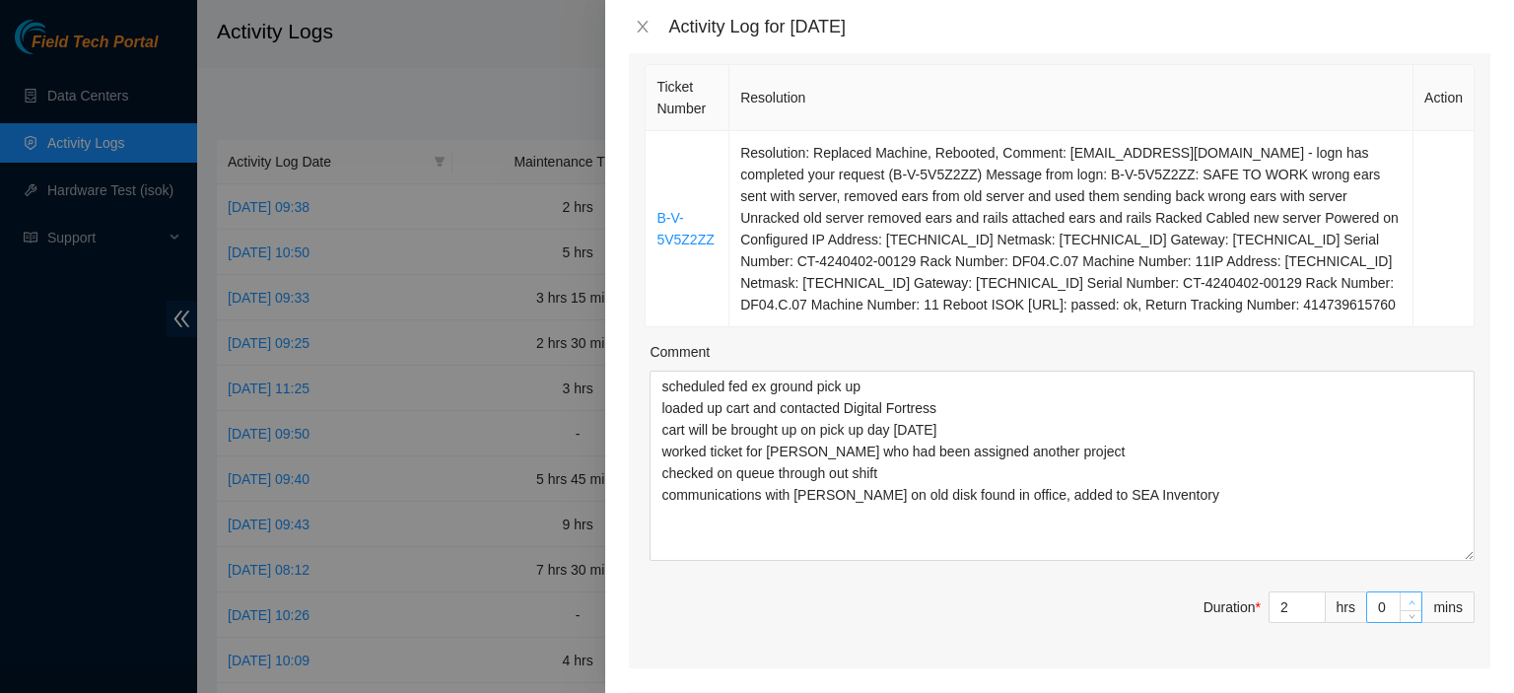
type input "1"
click at [1409, 599] on icon "up" at bounding box center [1412, 602] width 7 height 7
type input "2"
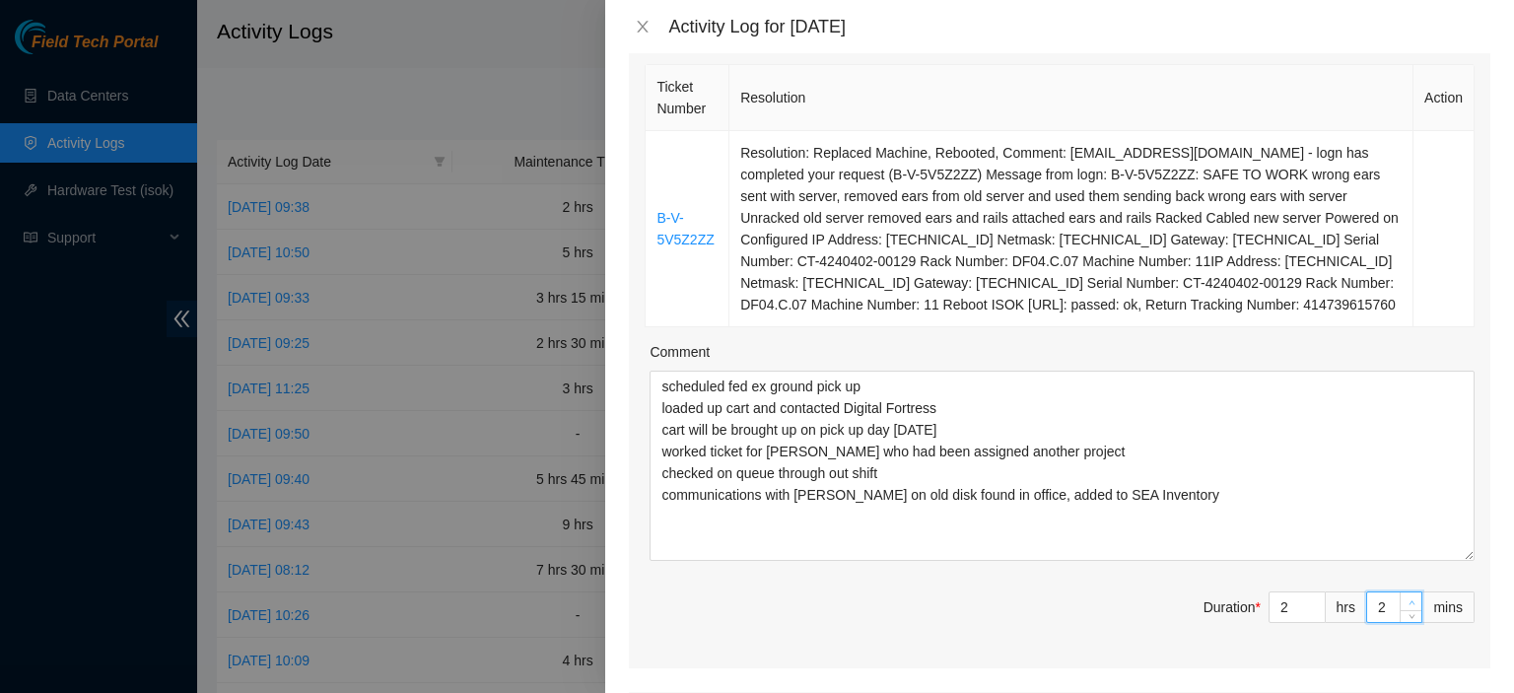
click at [1409, 599] on icon "up" at bounding box center [1412, 602] width 7 height 7
type input "3"
click at [1409, 599] on icon "up" at bounding box center [1412, 602] width 7 height 7
type input "4"
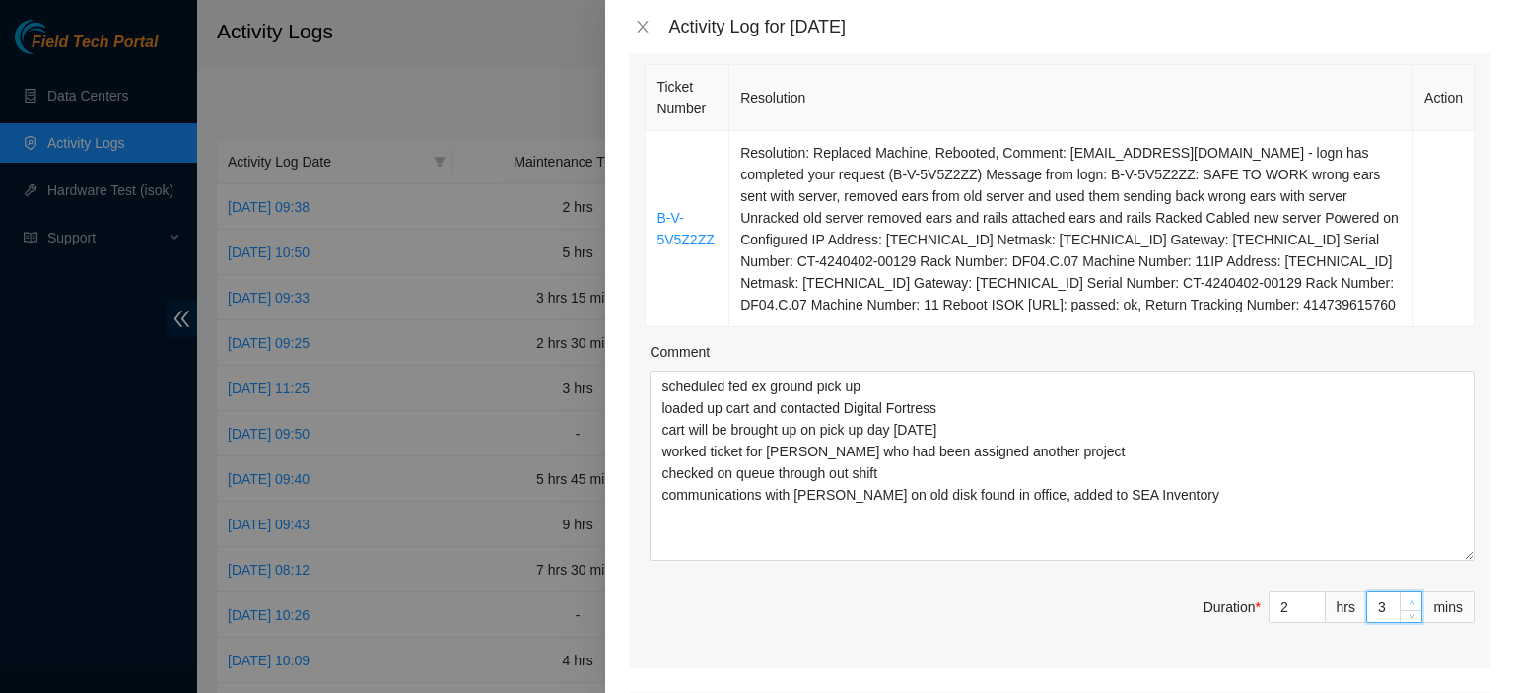
type input "4"
click at [1409, 599] on icon "up" at bounding box center [1412, 602] width 7 height 7
type input "5"
click at [1409, 599] on icon "up" at bounding box center [1412, 602] width 7 height 7
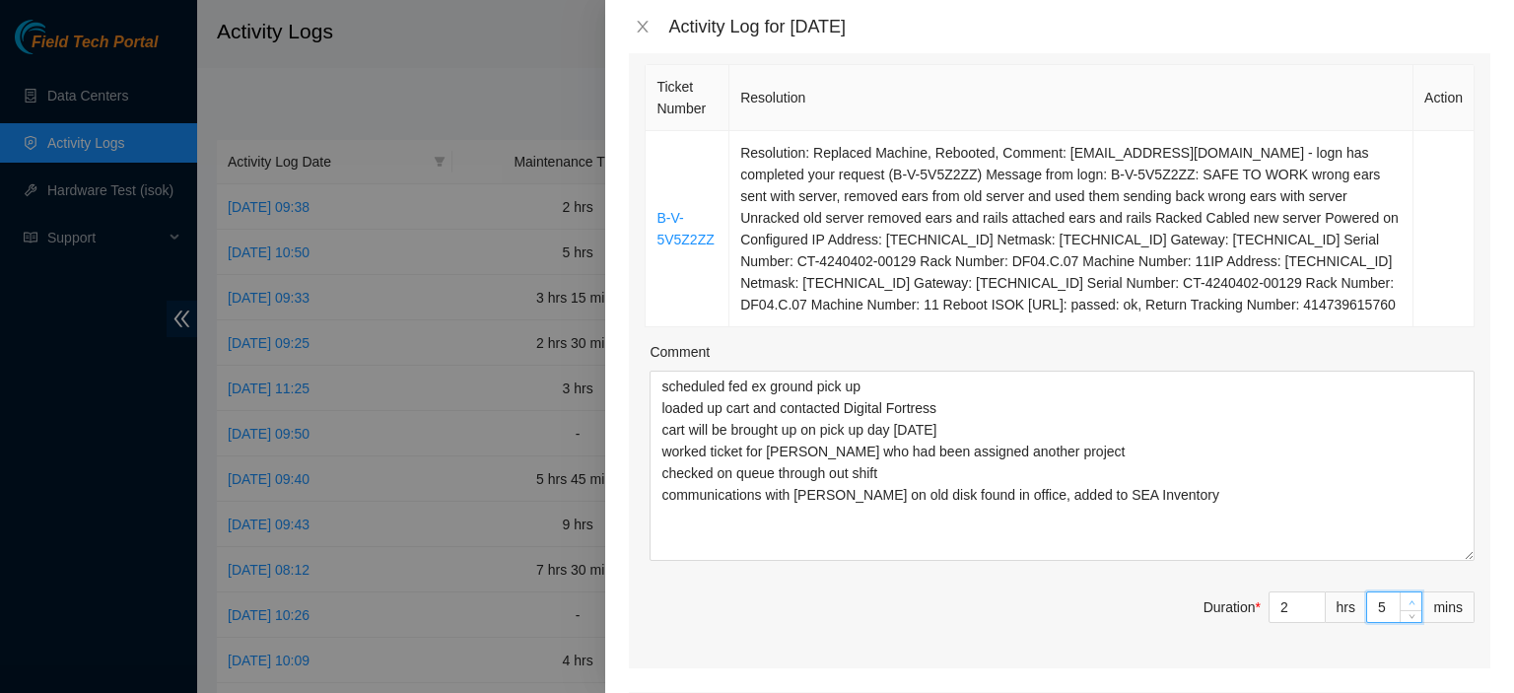
click at [1409, 599] on icon "up" at bounding box center [1412, 602] width 7 height 7
type input "6"
type input "7"
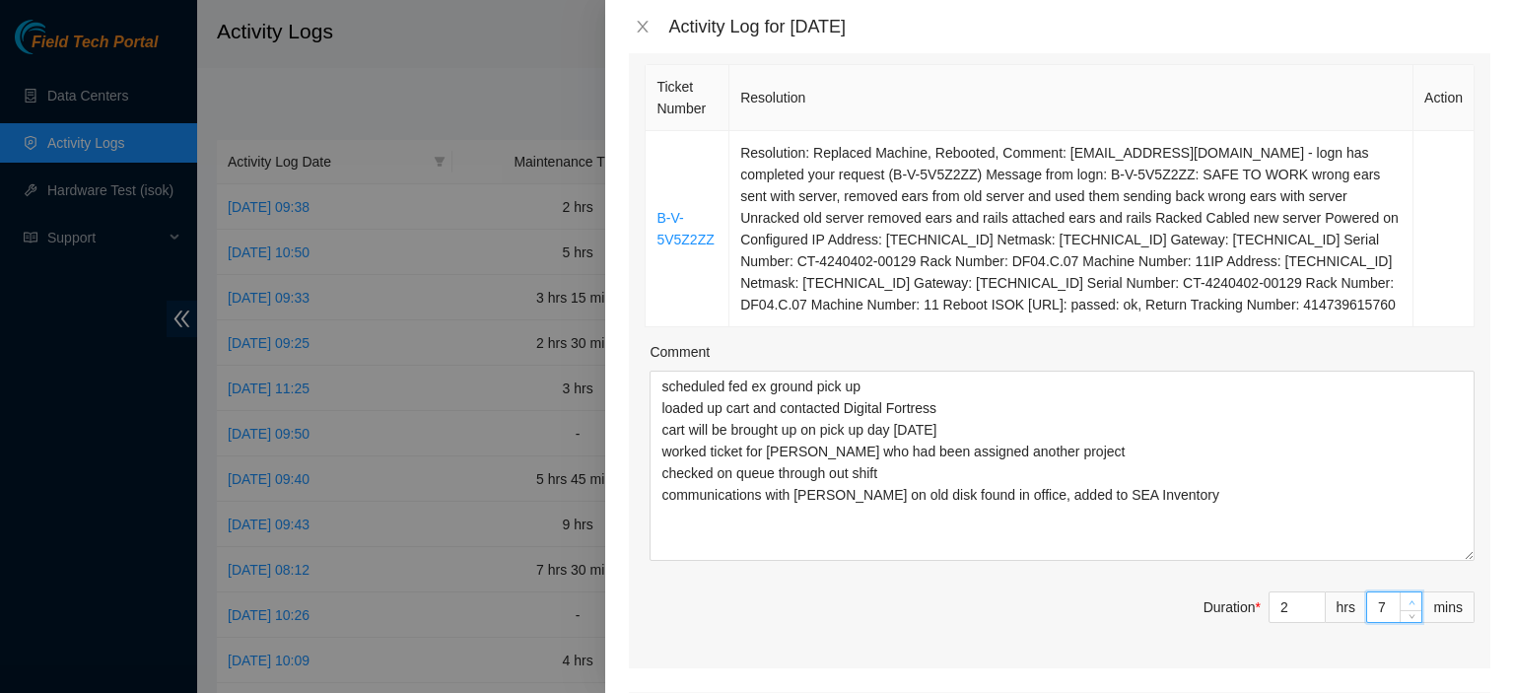
click at [1409, 599] on icon "up" at bounding box center [1412, 602] width 7 height 7
type input "8"
click at [1409, 599] on icon "up" at bounding box center [1412, 602] width 7 height 7
type input "9"
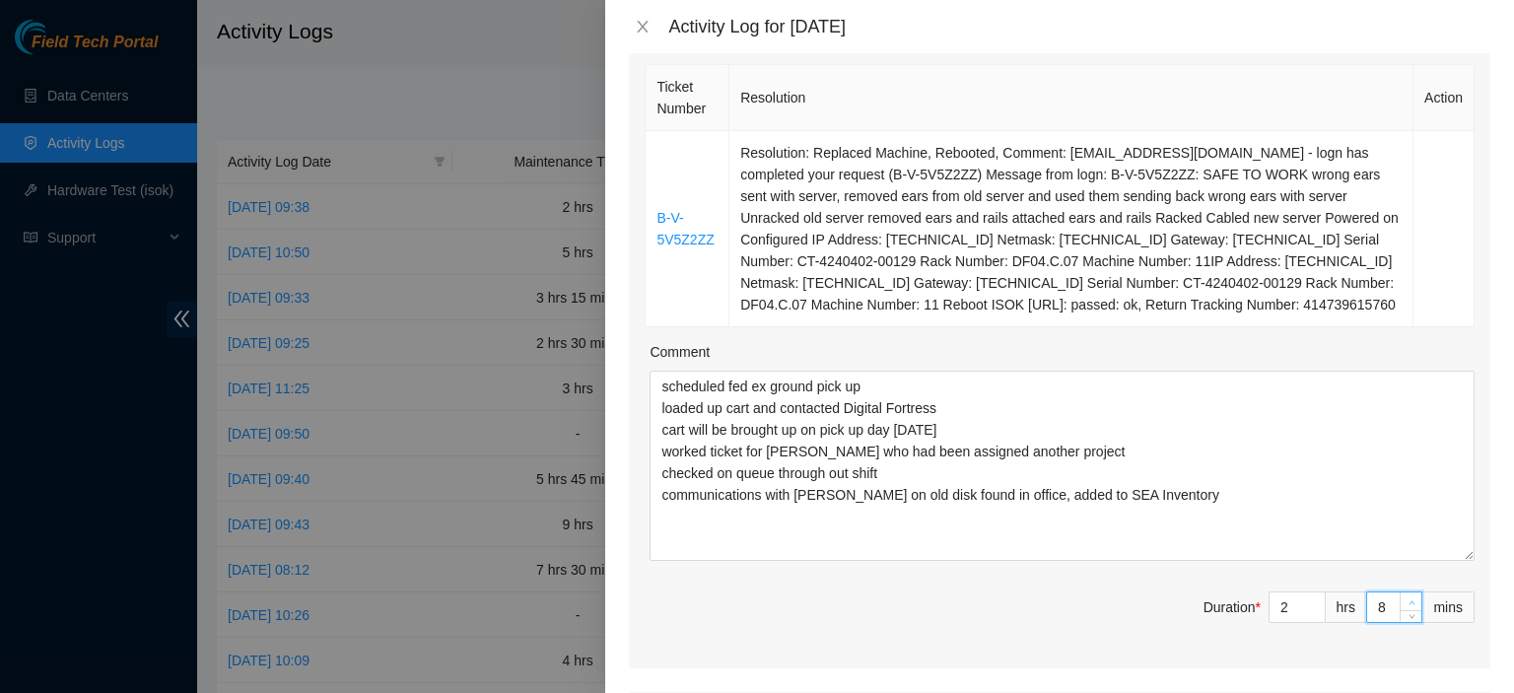
type input "9"
click at [1409, 599] on icon "up" at bounding box center [1412, 602] width 7 height 7
type input "10"
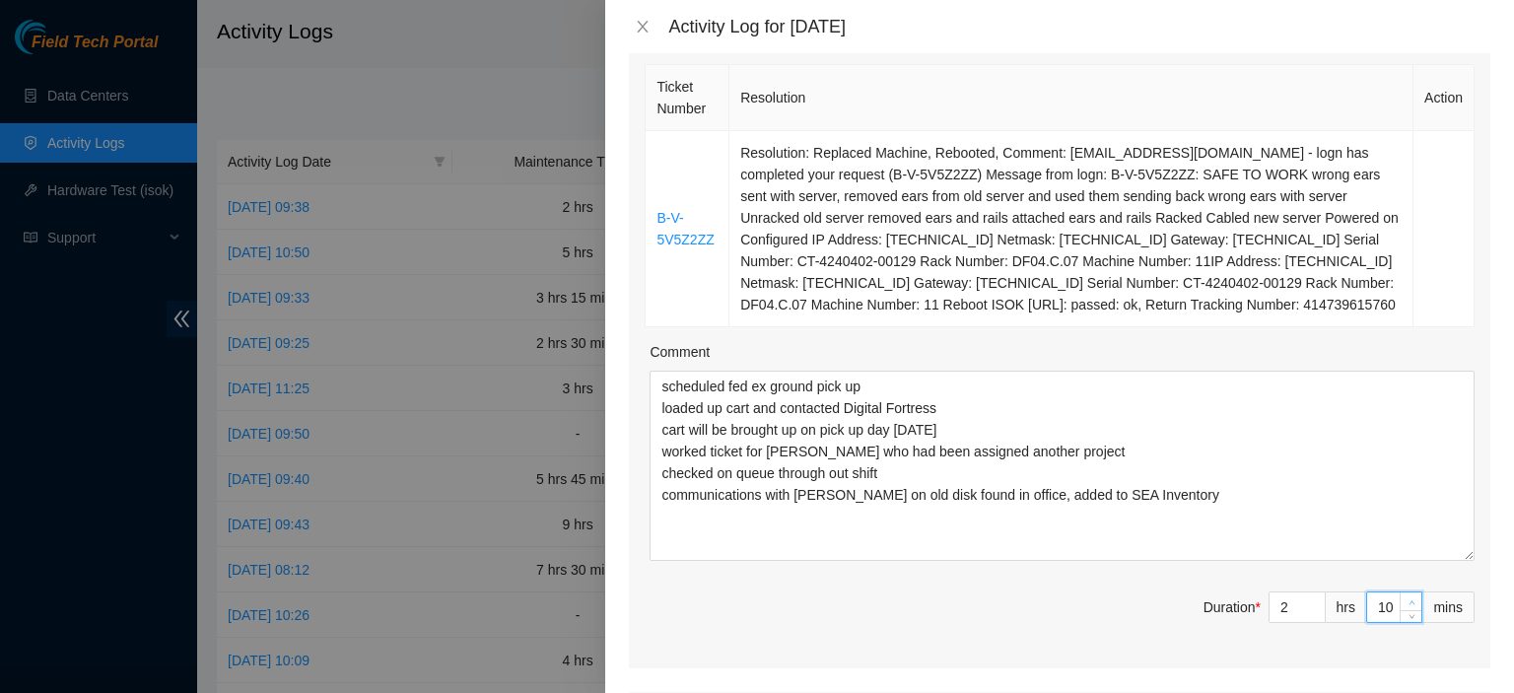
click at [1409, 599] on icon "up" at bounding box center [1412, 602] width 7 height 7
type input "11"
click at [1409, 599] on icon "up" at bounding box center [1412, 602] width 7 height 7
type input "12"
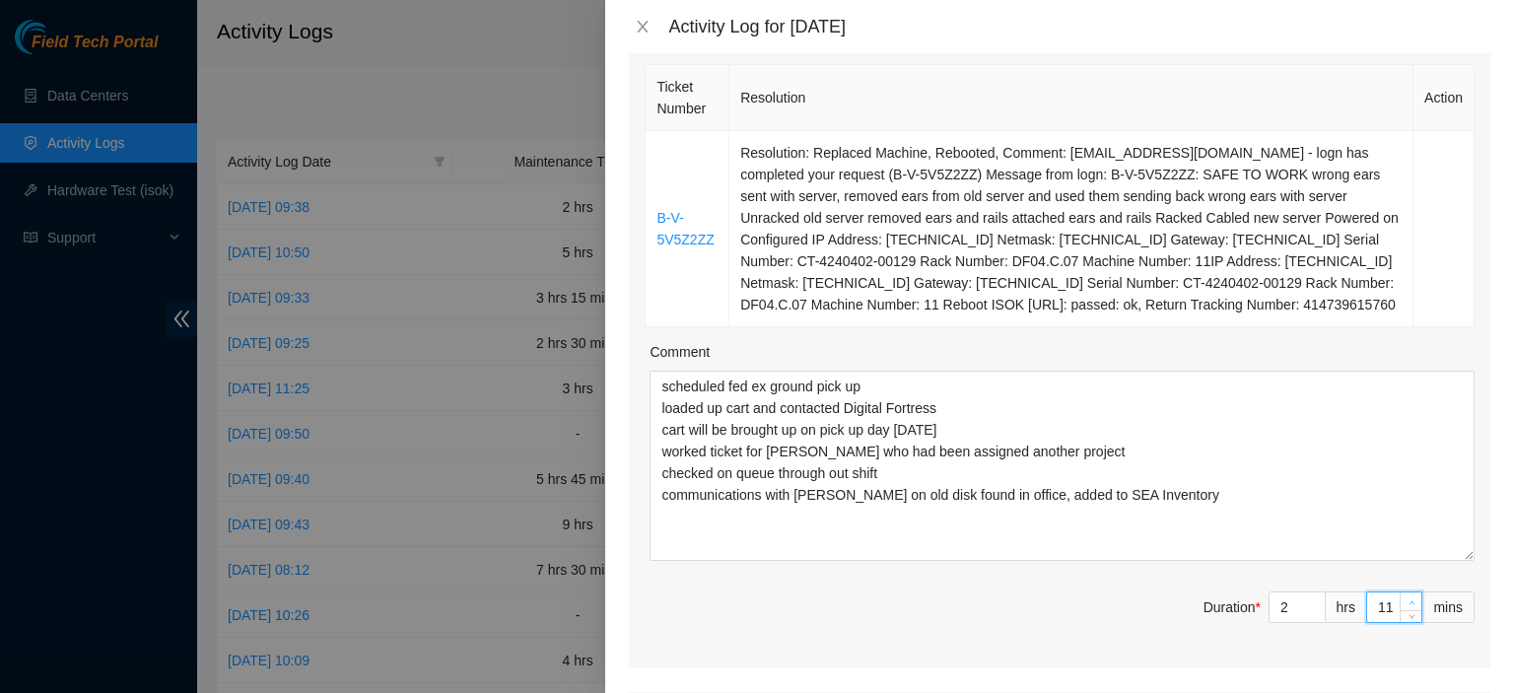
type input "12"
click at [1409, 599] on icon "up" at bounding box center [1412, 602] width 7 height 7
type input "13"
click at [1409, 599] on icon "up" at bounding box center [1412, 602] width 7 height 7
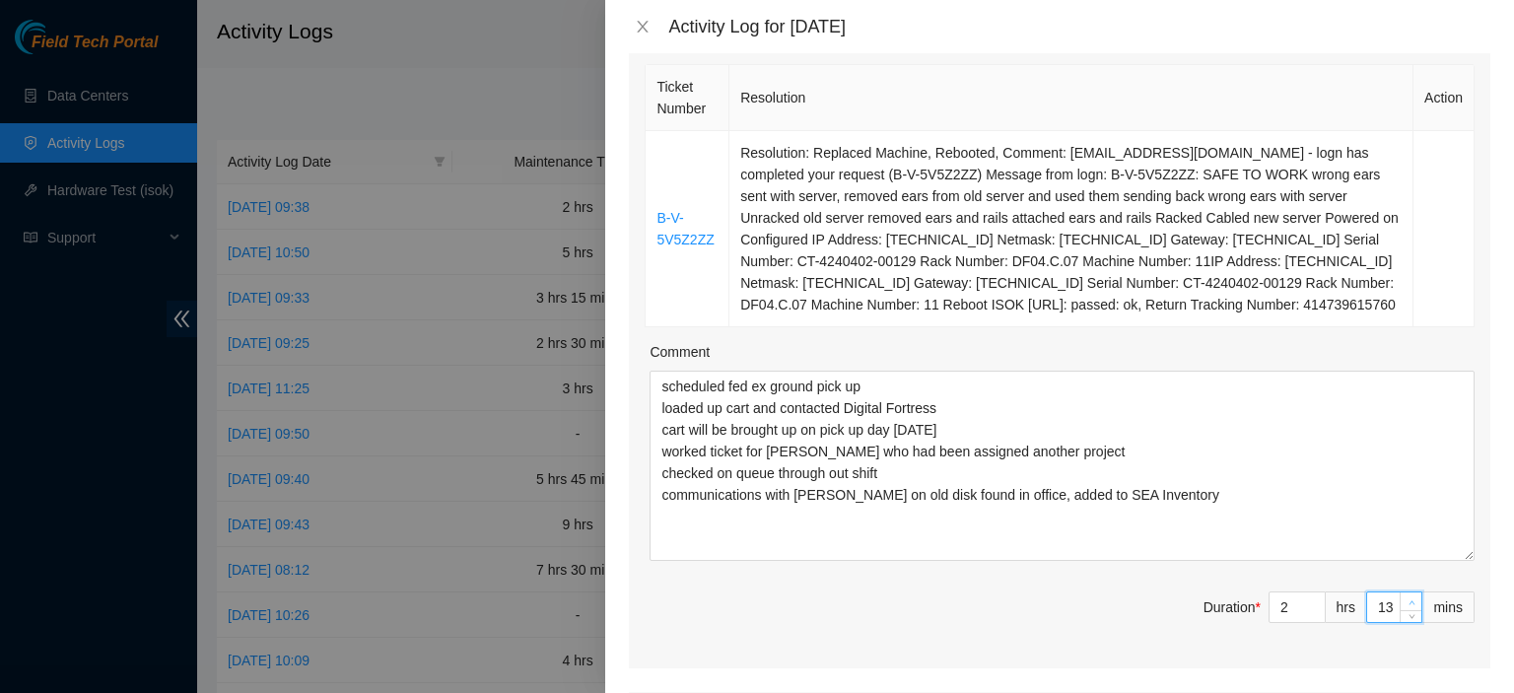
type input "14"
type input "15"
click at [1409, 599] on icon "up" at bounding box center [1412, 602] width 7 height 7
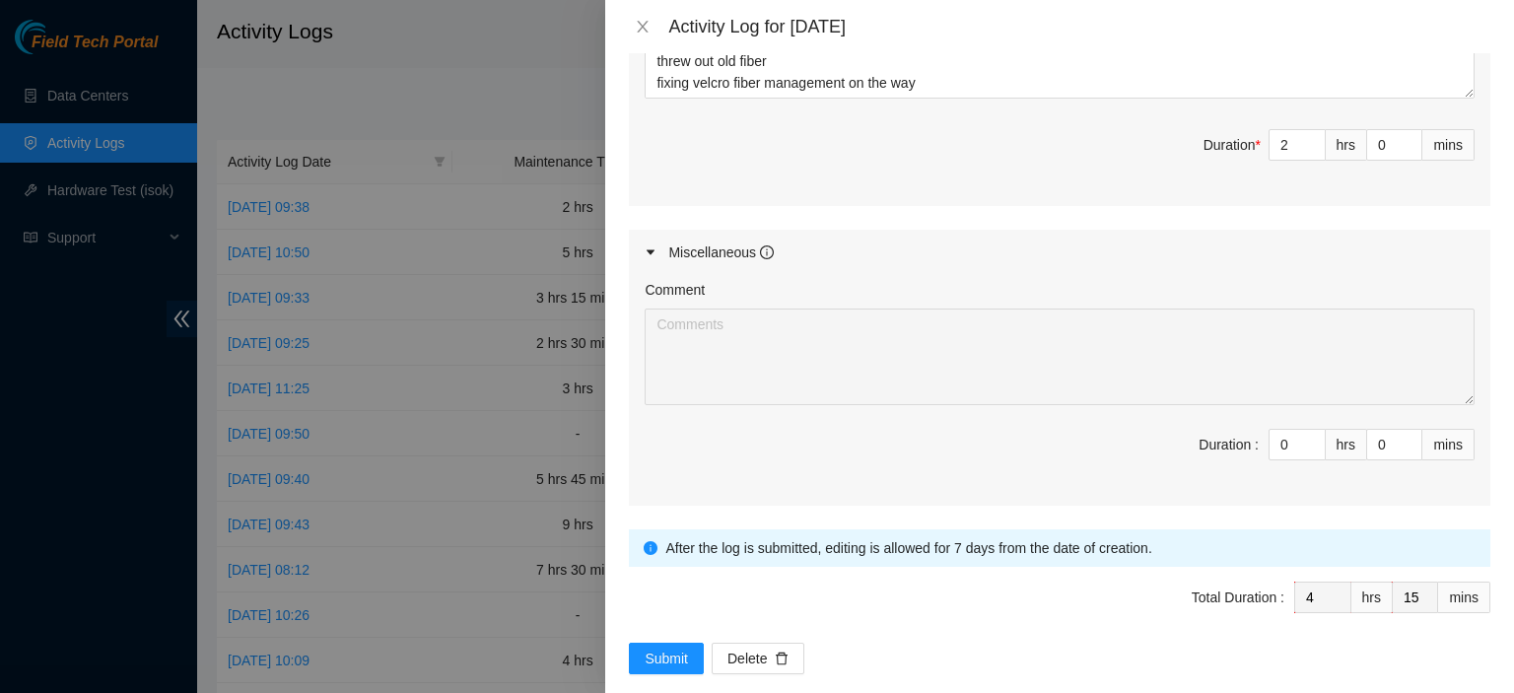
scroll to position [1238, 0]
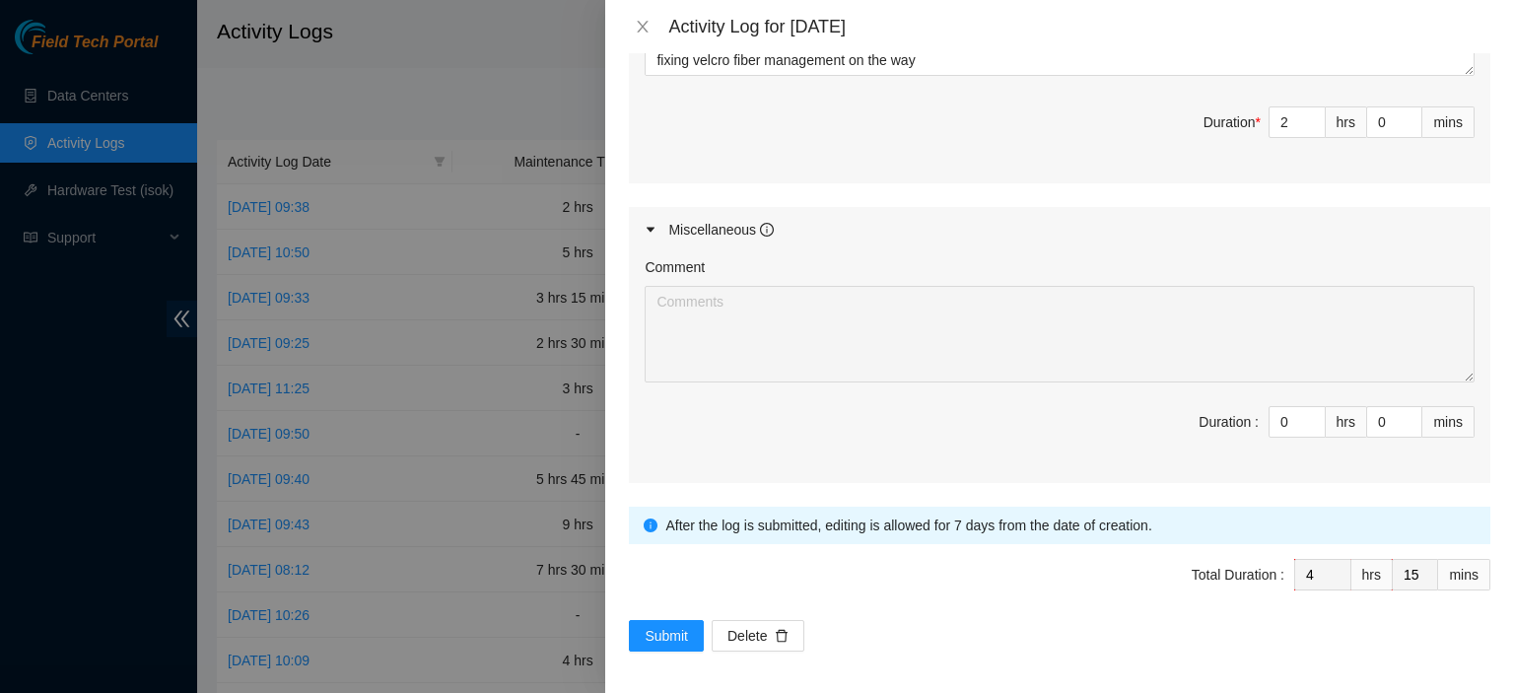
click at [681, 608] on span "Total Duration : 4 hrs 15 mins" at bounding box center [1060, 586] width 862 height 55
click at [652, 626] on span "Submit" at bounding box center [666, 636] width 43 height 22
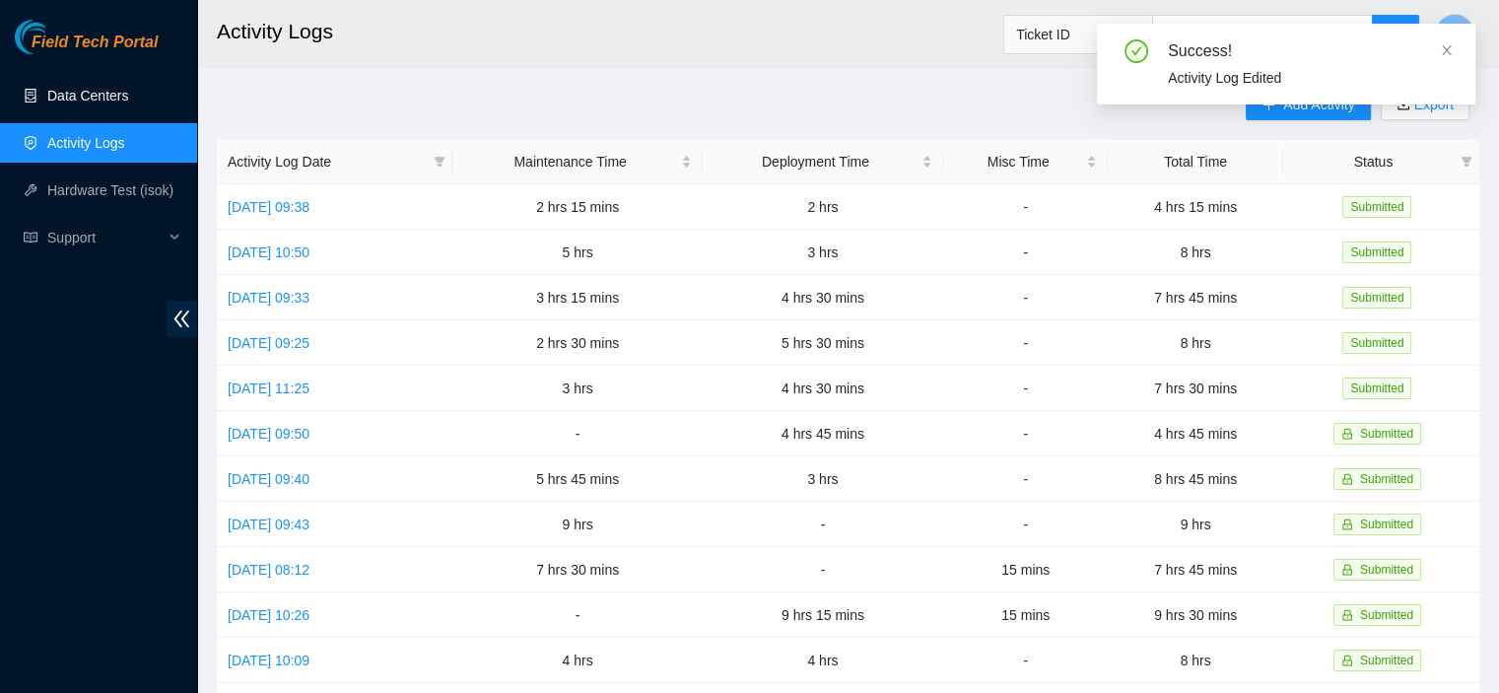
click at [100, 98] on link "Data Centers" at bounding box center [87, 96] width 81 height 16
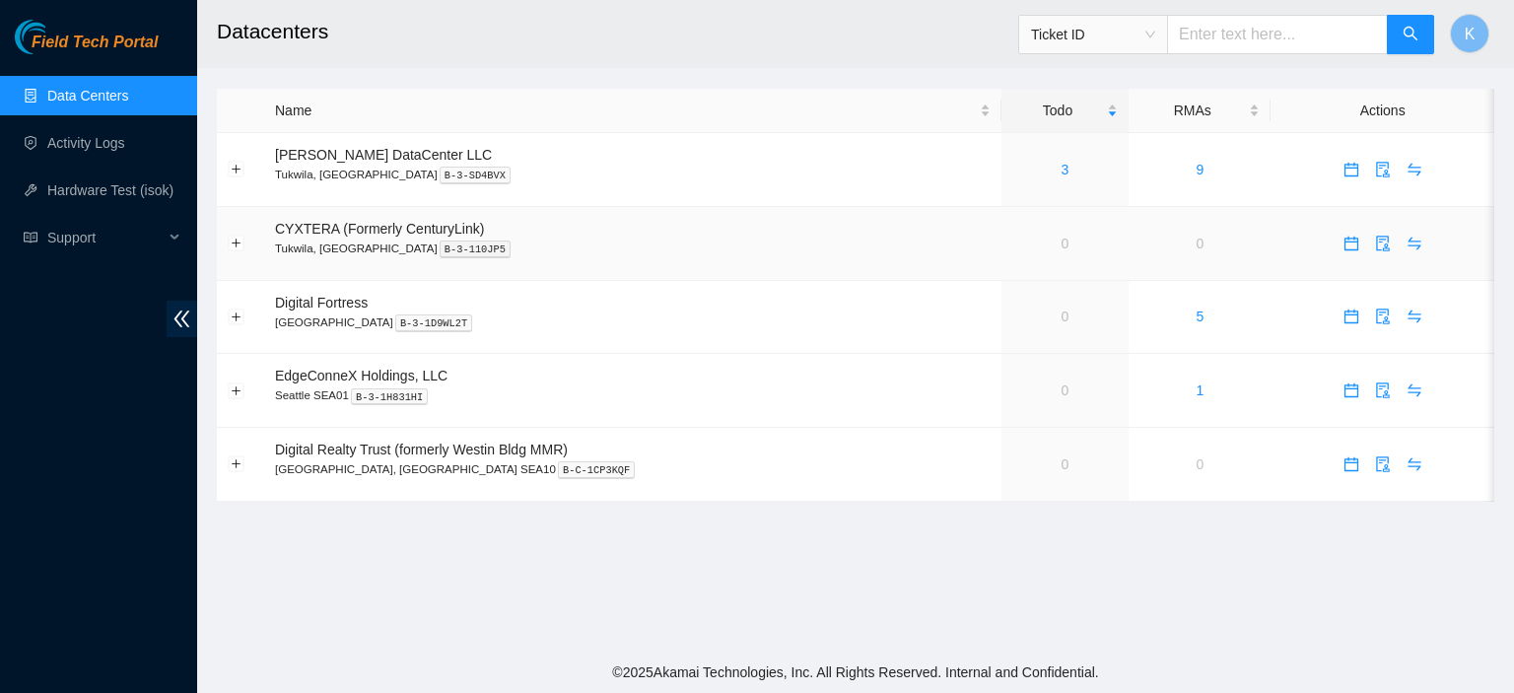
drag, startPoint x: 726, startPoint y: 279, endPoint x: 699, endPoint y: 270, distance: 28.1
click at [699, 270] on td "CYXTERA (Formerly CenturyLink) [GEOGRAPHIC_DATA], [GEOGRAPHIC_DATA] B-3-110JP5" at bounding box center [632, 244] width 737 height 74
